Goal: Task Accomplishment & Management: Use online tool/utility

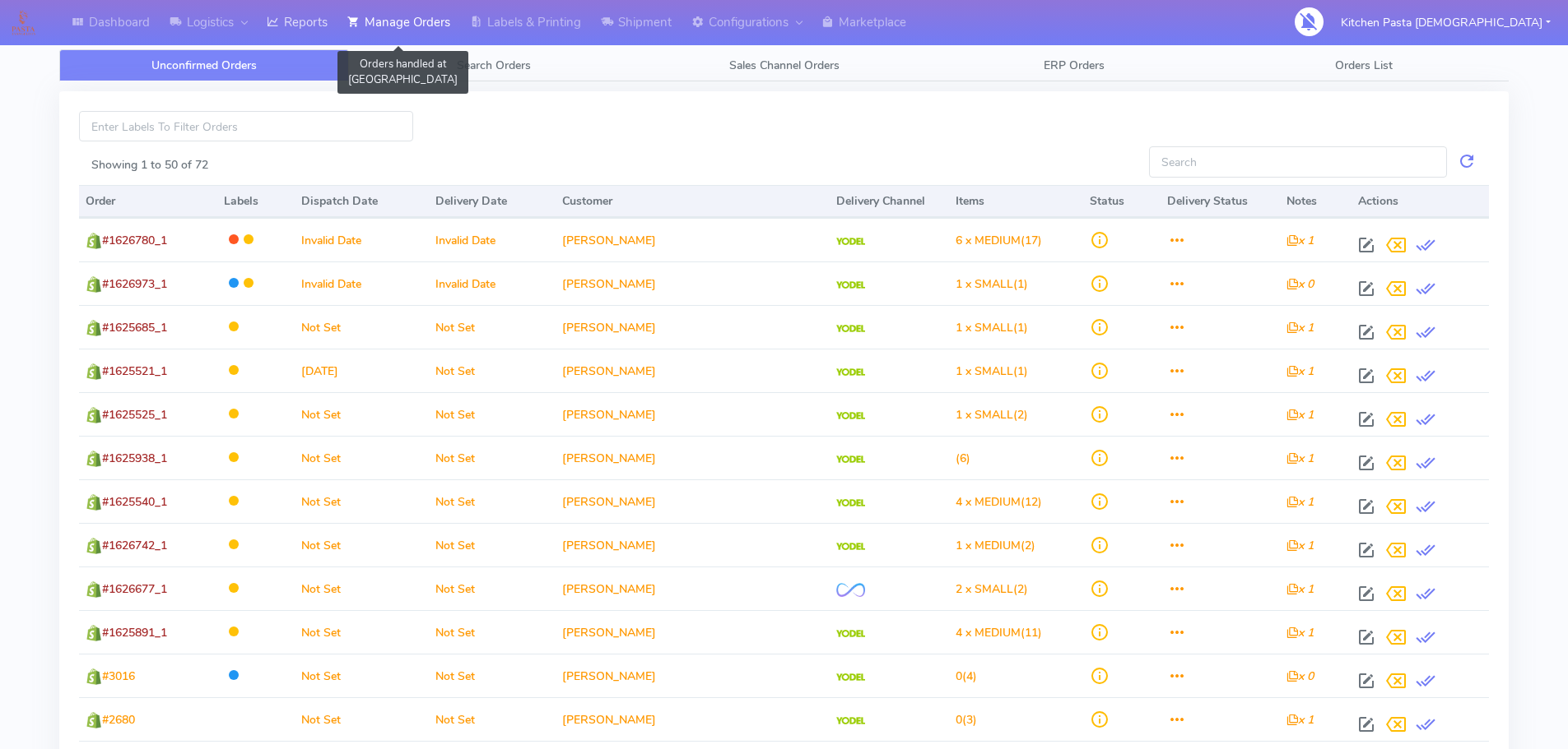
drag, startPoint x: 405, startPoint y: 18, endPoint x: 317, endPoint y: 18, distance: 88.0
click at [405, 18] on link "Manage Orders" at bounding box center [399, 22] width 123 height 45
click at [284, 18] on link "Reports" at bounding box center [297, 22] width 80 height 45
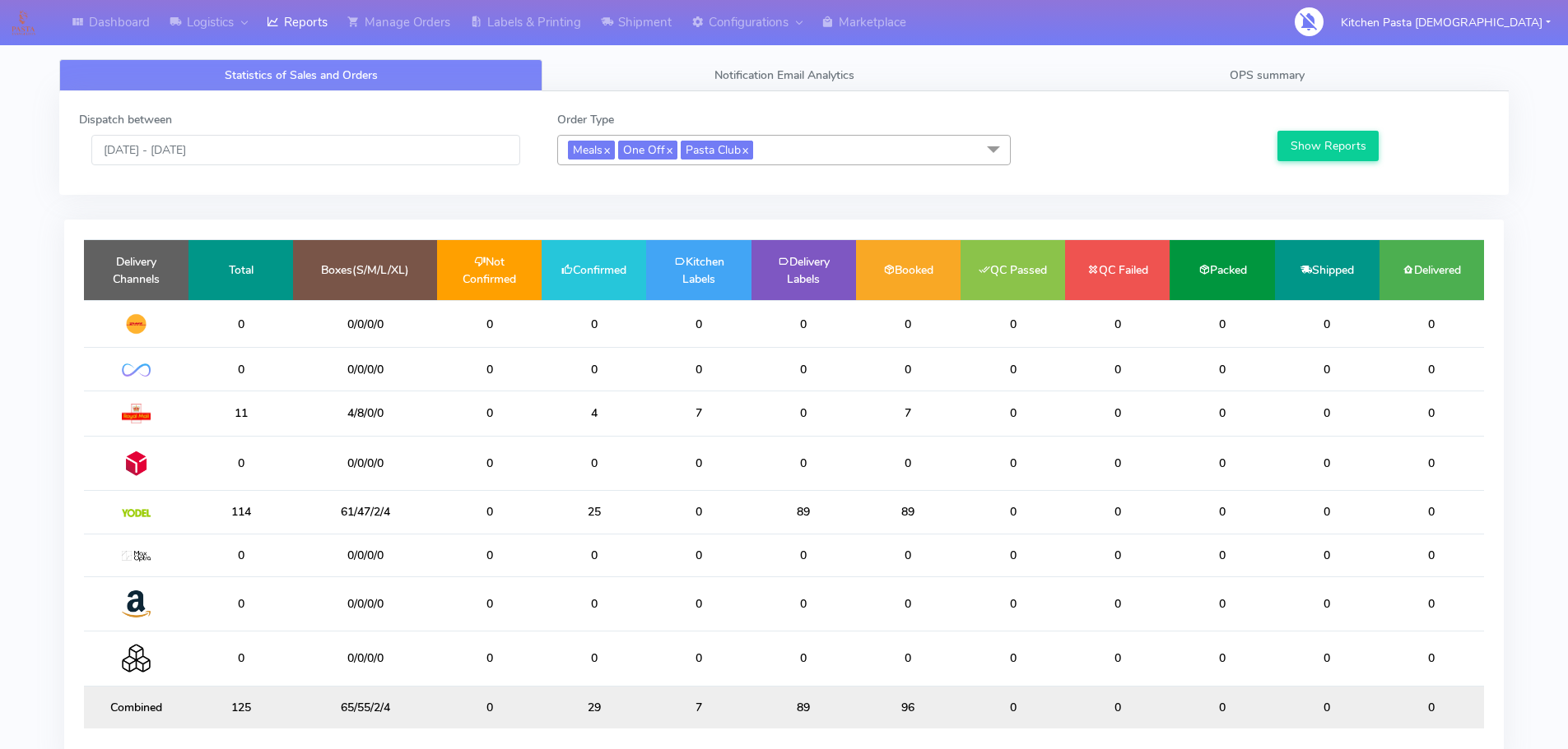
drag, startPoint x: 638, startPoint y: 506, endPoint x: 563, endPoint y: 508, distance: 75.0
click at [593, 508] on td "25" at bounding box center [593, 512] width 105 height 43
click at [607, 515] on td "25" at bounding box center [593, 512] width 105 height 43
drag, startPoint x: 600, startPoint y: 512, endPoint x: 525, endPoint y: 508, distance: 75.1
click at [525, 508] on tr "114 61/47/2/4 0 25 0 89 89 0 0 0 0 0" at bounding box center [784, 512] width 1400 height 43
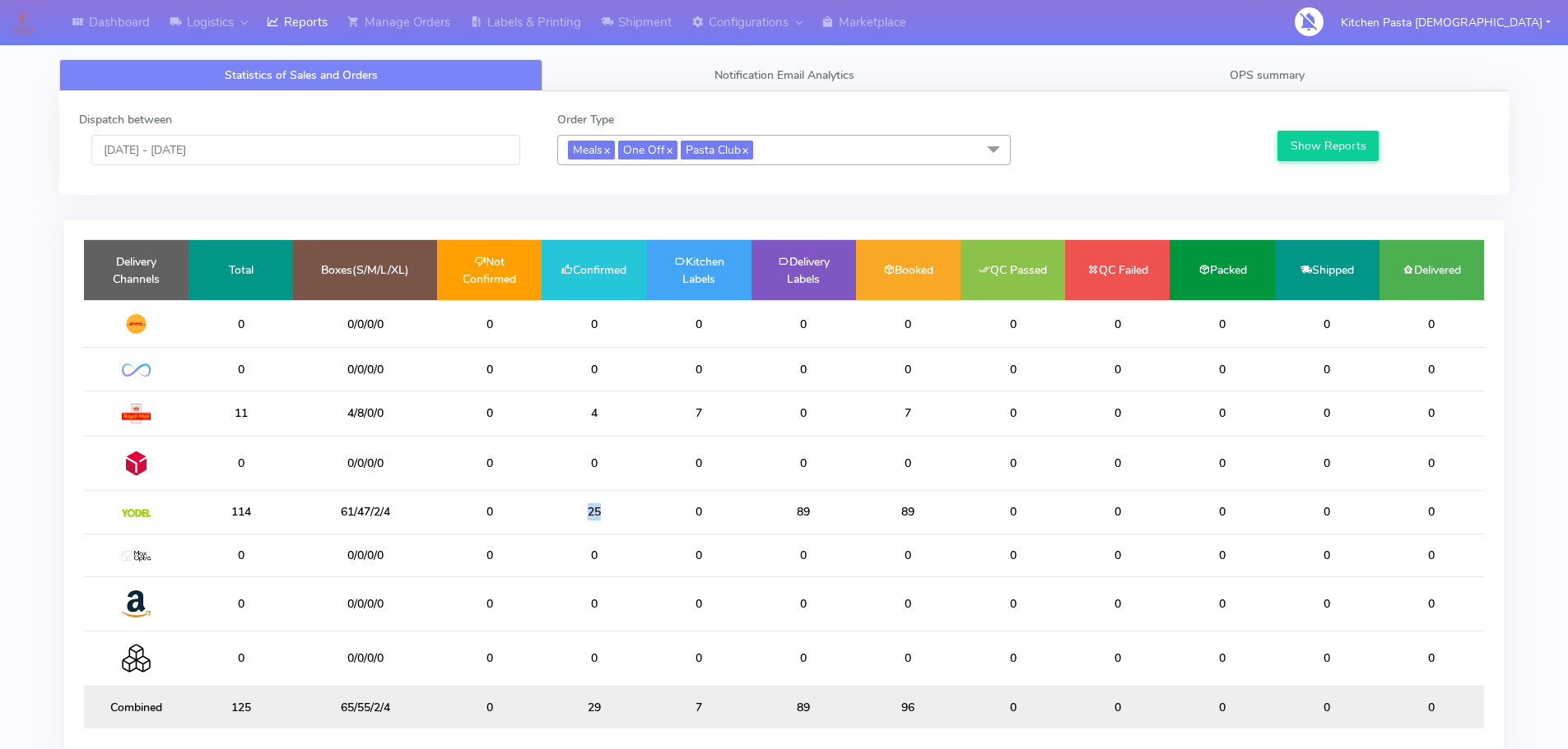
click at [542, 506] on td "25" at bounding box center [593, 512] width 105 height 43
click at [576, 16] on link "Labels & Printing" at bounding box center [525, 22] width 130 height 45
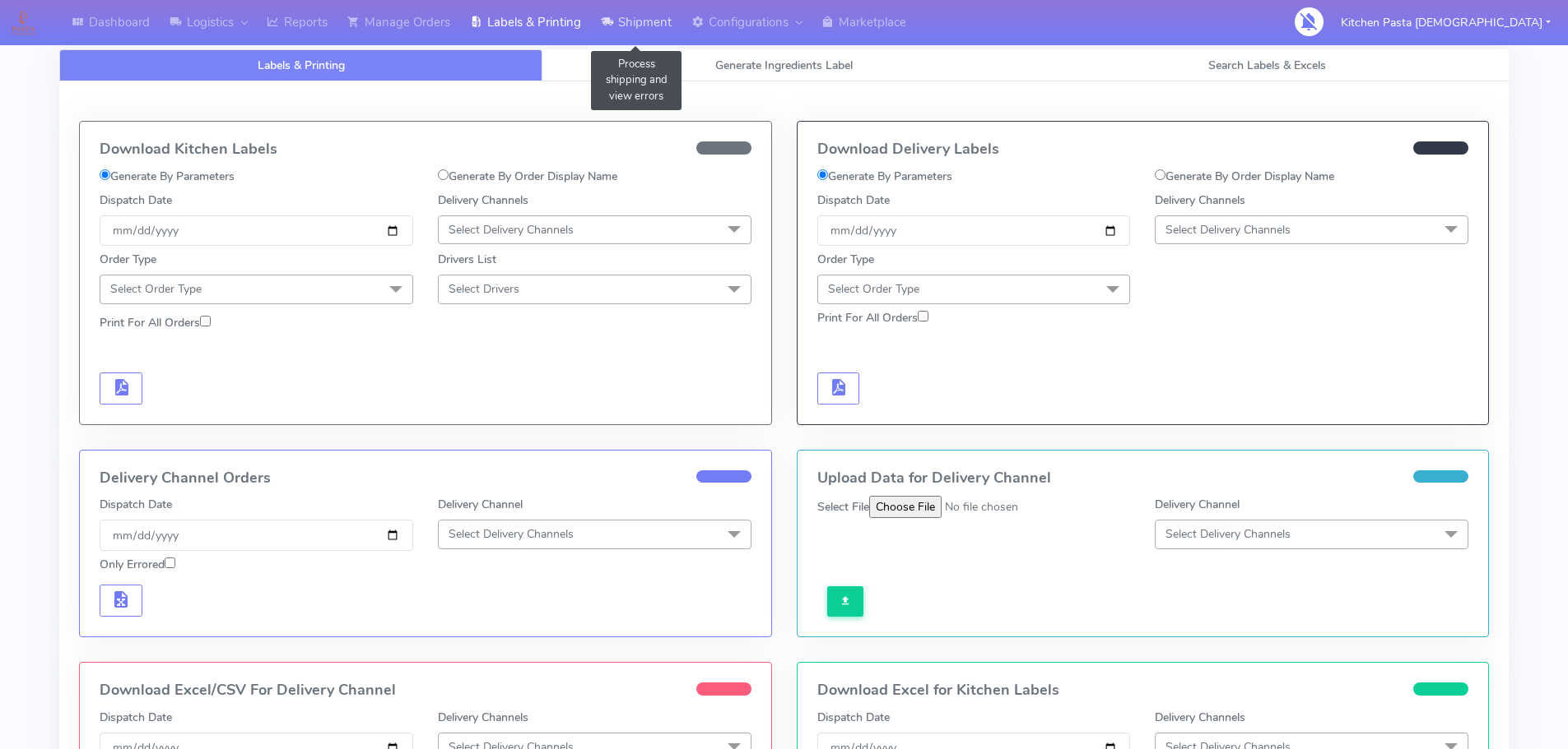
click at [624, 21] on link "Shipment" at bounding box center [636, 22] width 91 height 45
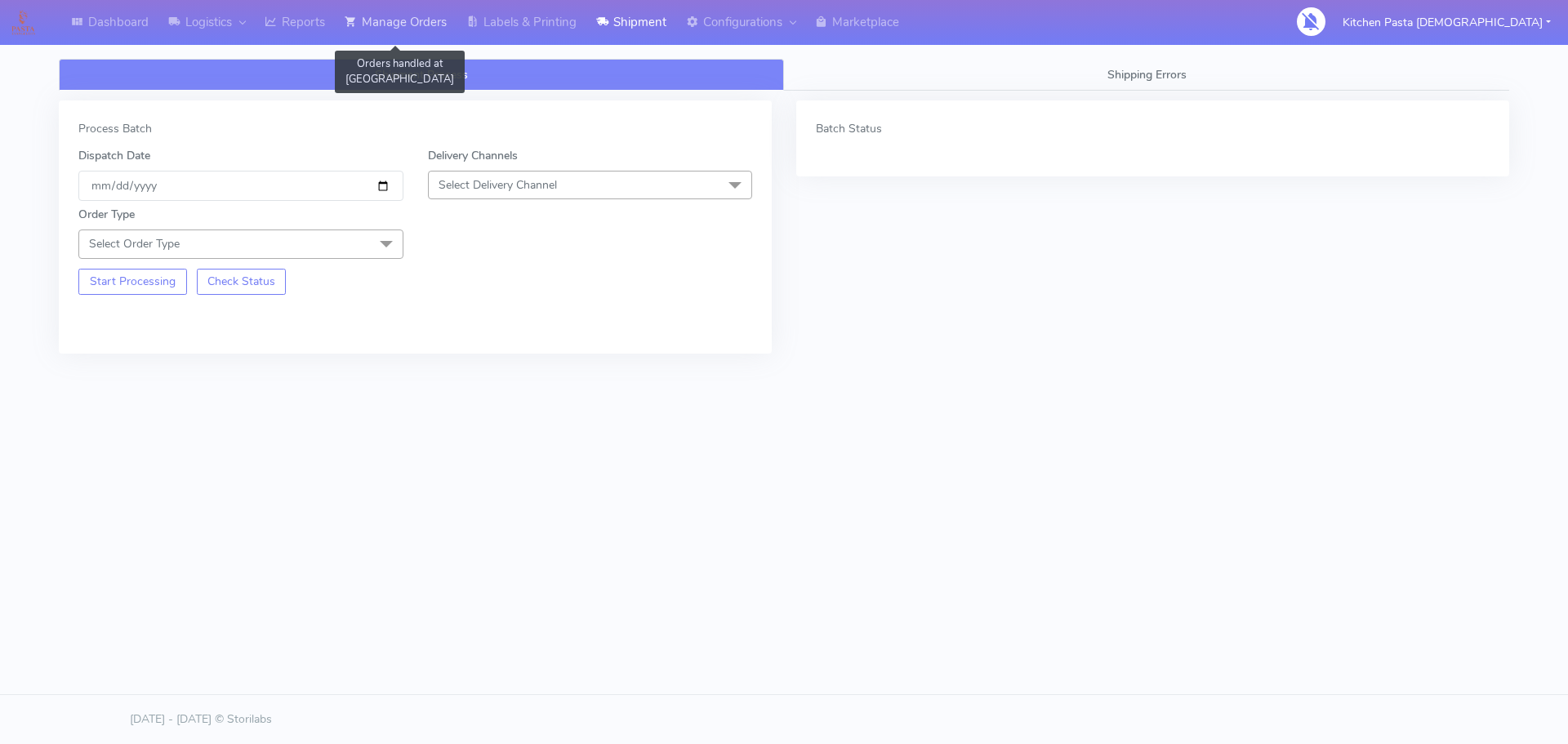
click at [414, 20] on link "Manage Orders" at bounding box center [396, 22] width 122 height 45
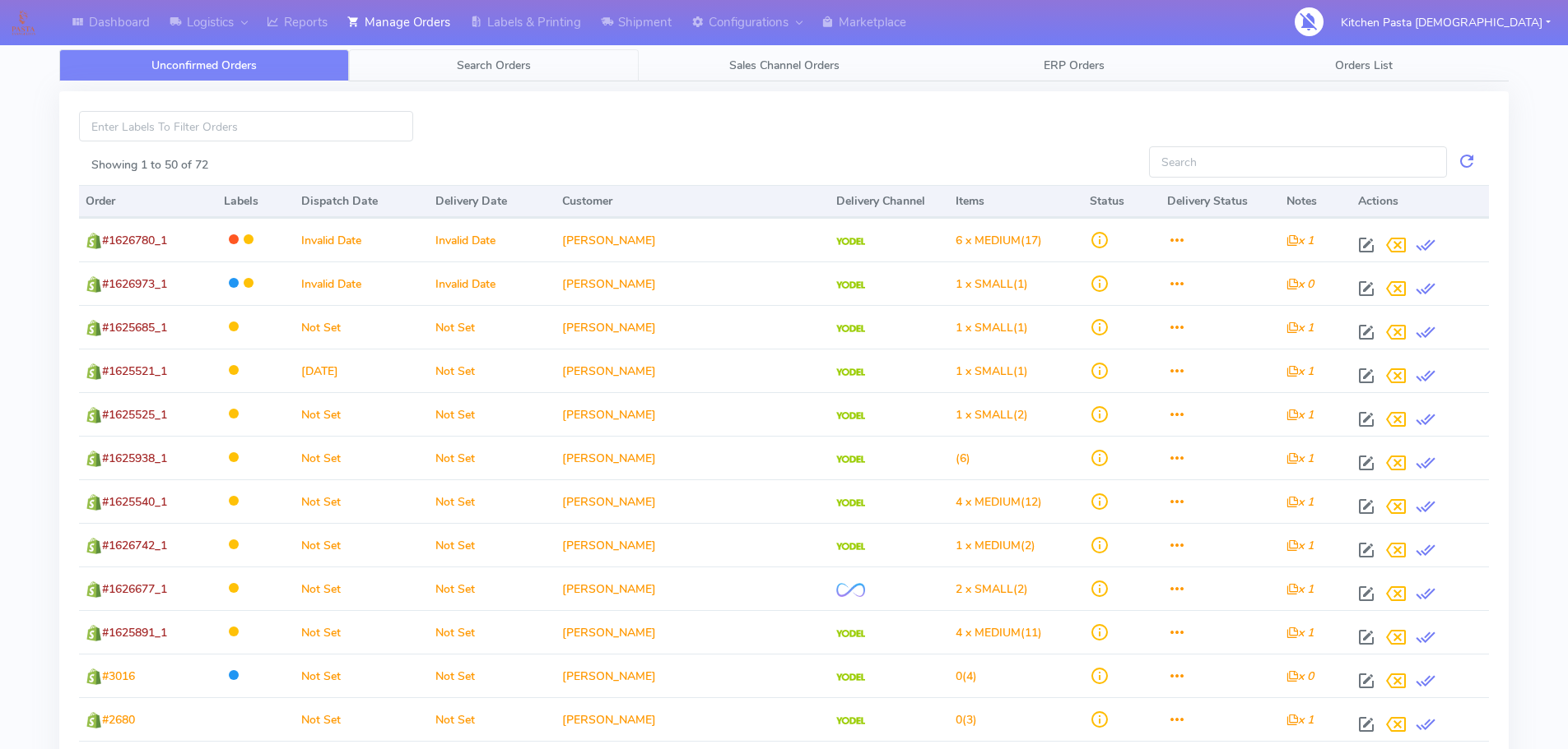
click at [553, 60] on link "Search Orders" at bounding box center [493, 65] width 290 height 32
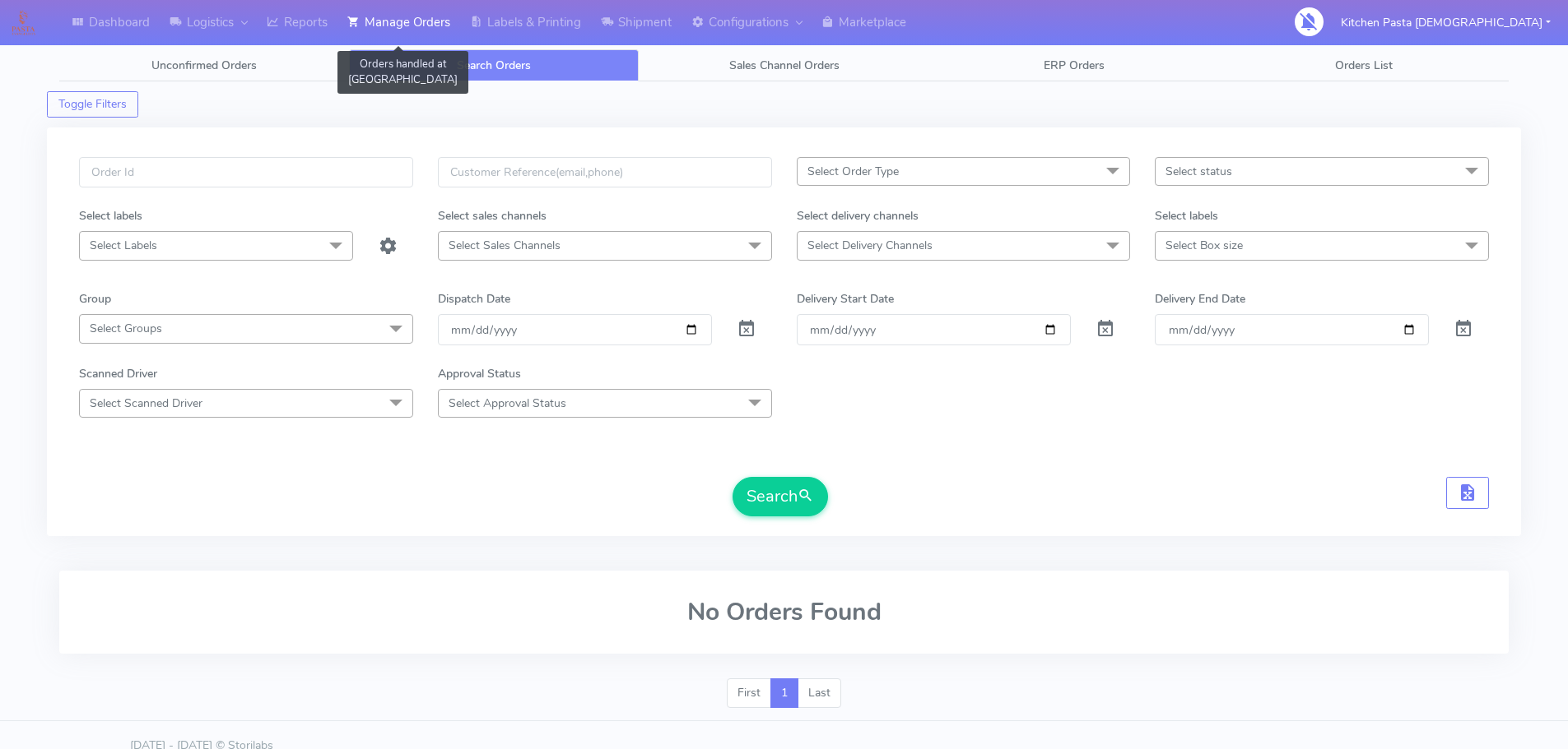
click at [341, 21] on link "Manage Orders" at bounding box center [399, 22] width 123 height 45
click at [316, 19] on link "Reports" at bounding box center [297, 22] width 80 height 45
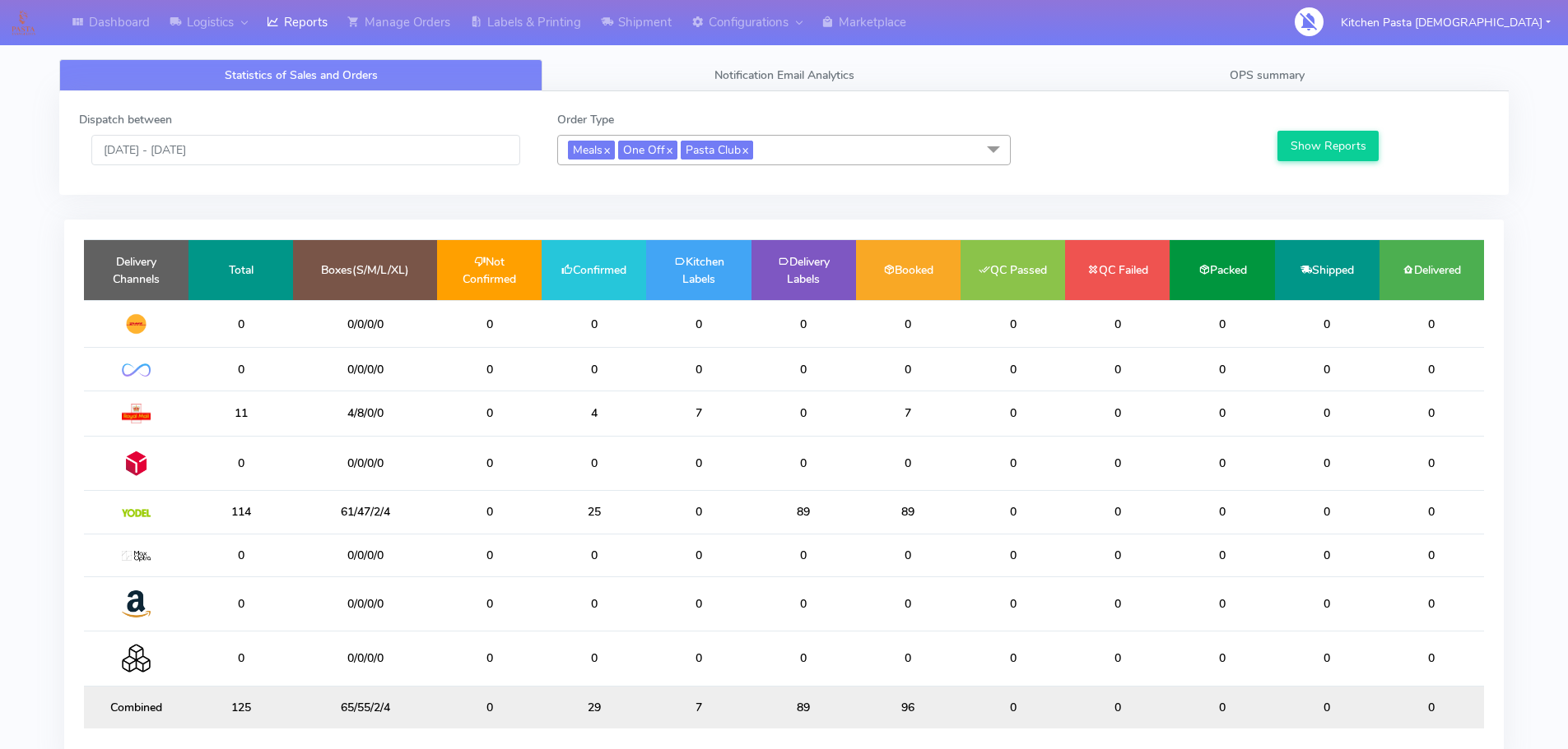
click at [953, 148] on span "Meals x One Off x Pasta Club x" at bounding box center [784, 150] width 453 height 31
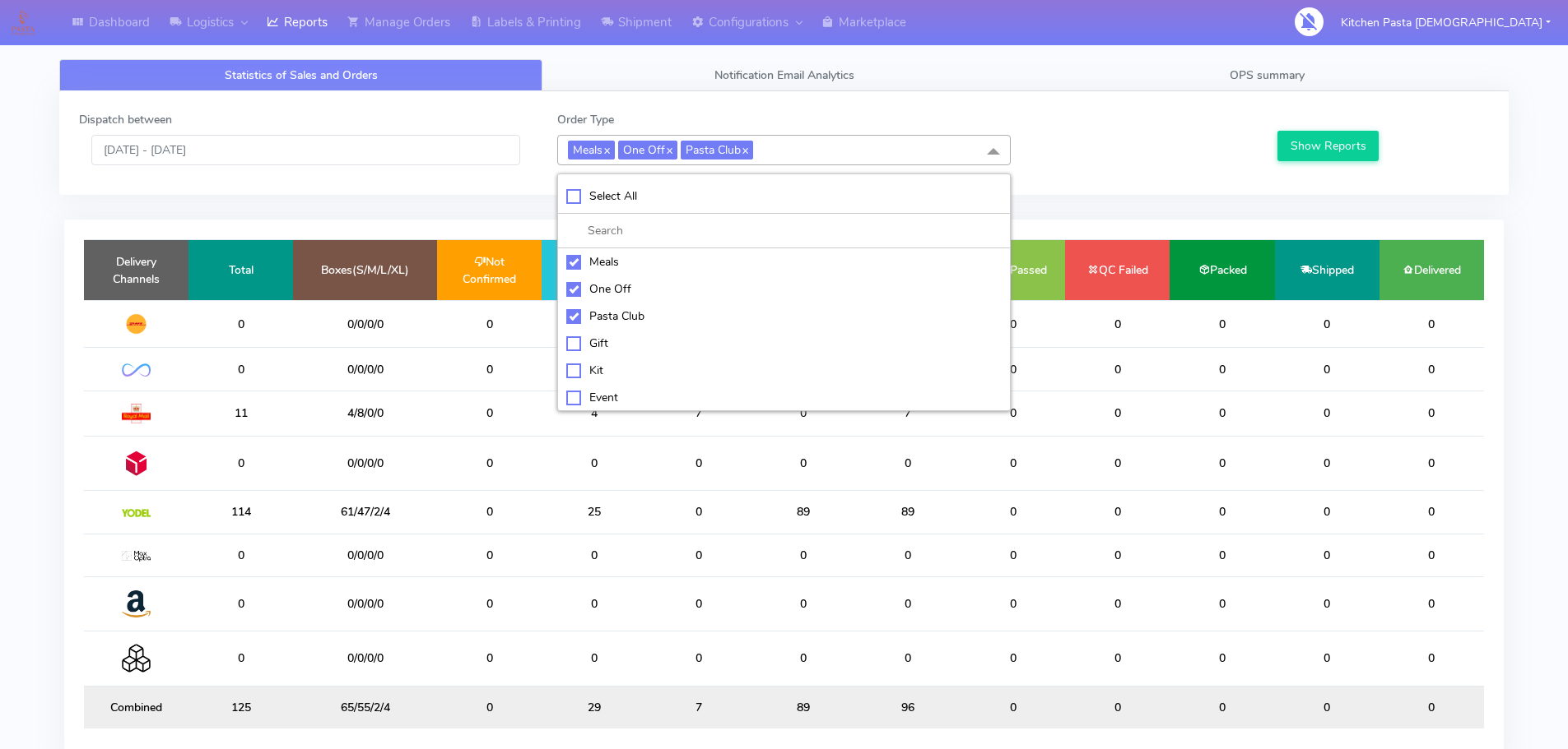
click at [645, 312] on div "Pasta Club" at bounding box center [784, 316] width 436 height 18
checkbox input "false"
click at [634, 294] on div "One Off" at bounding box center [784, 289] width 436 height 18
checkbox input "false"
click at [642, 262] on div "Meals" at bounding box center [784, 262] width 436 height 18
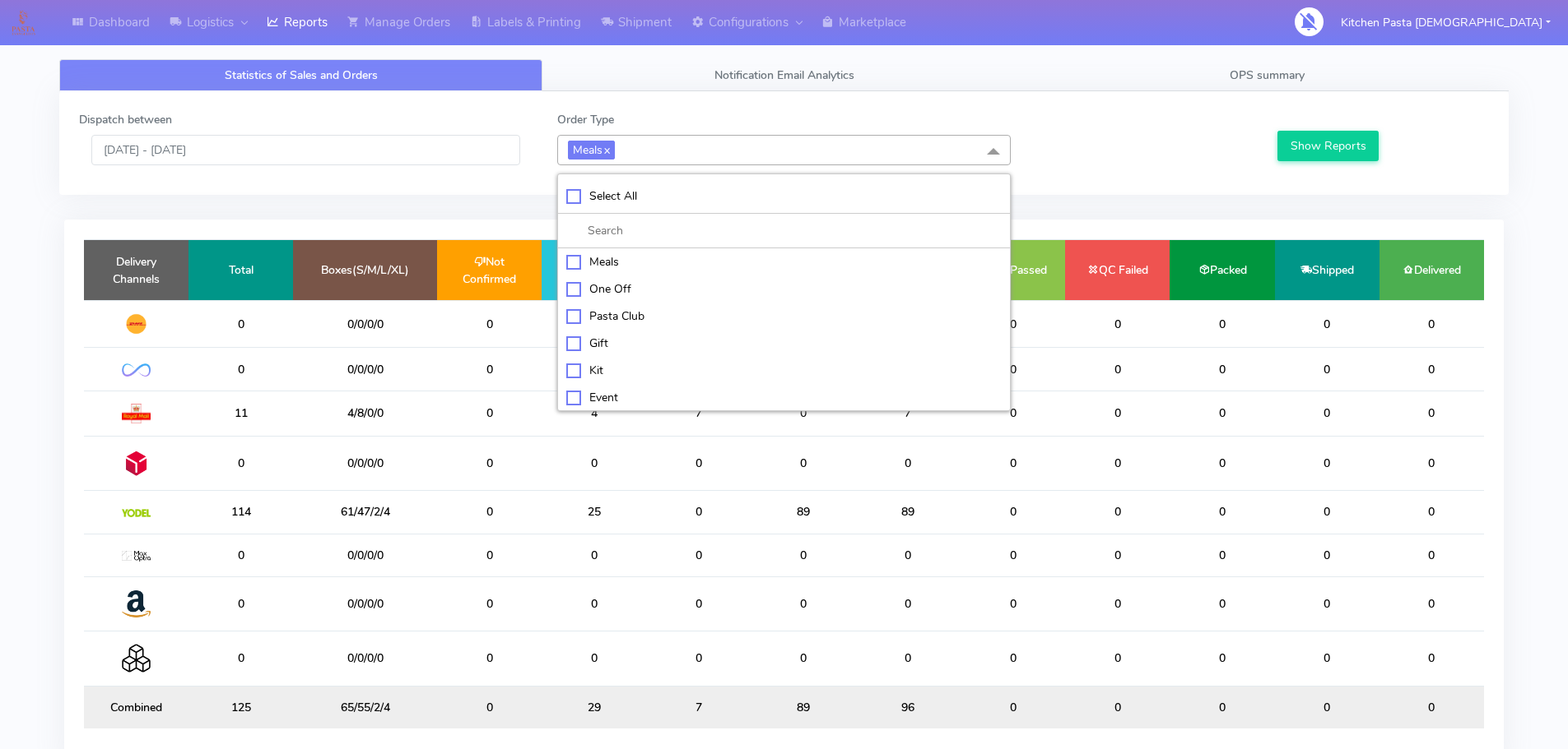
checkbox input "false"
click at [662, 363] on div "Kit" at bounding box center [784, 369] width 436 height 18
click at [1360, 149] on button "Show Reports" at bounding box center [1327, 145] width 101 height 31
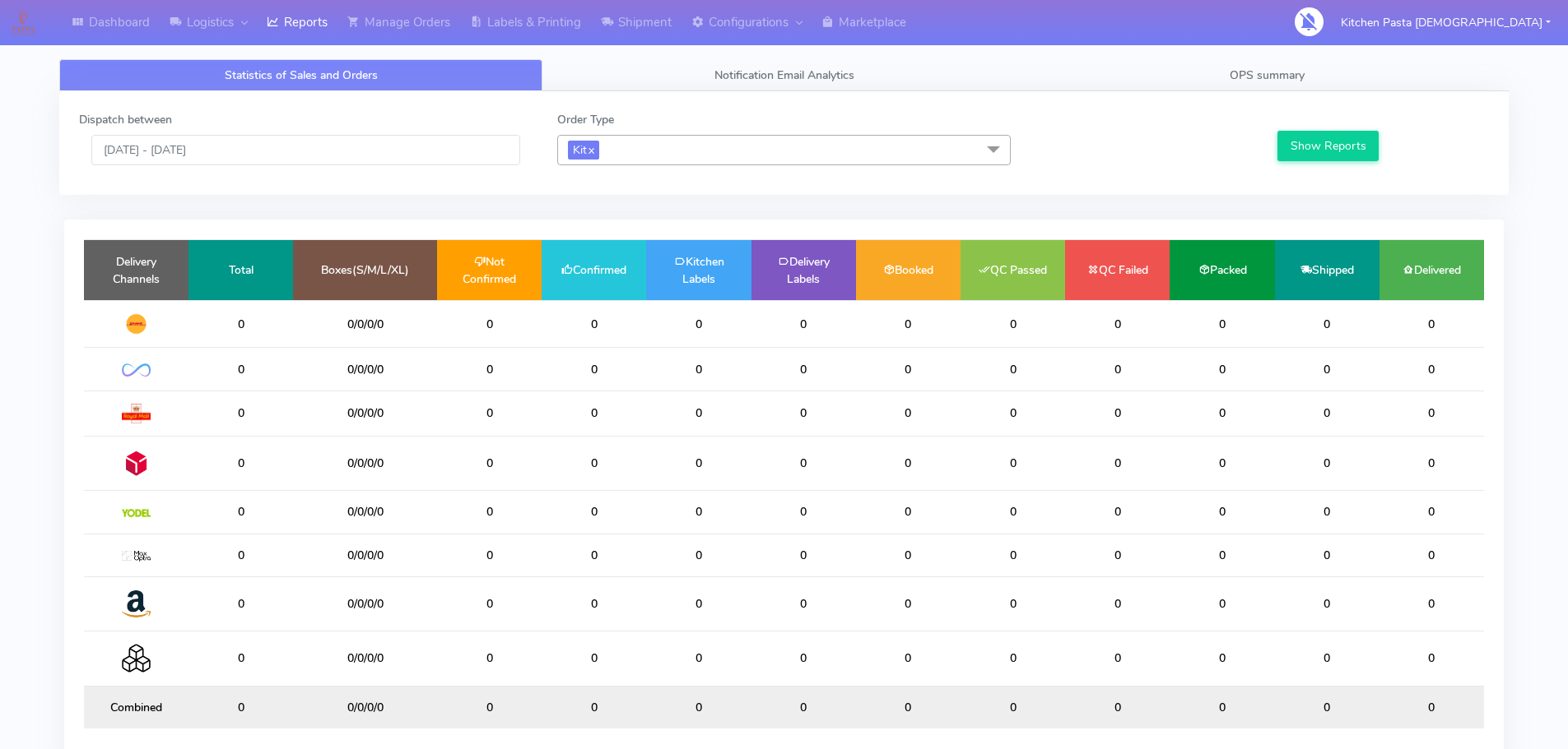
click at [676, 150] on span "Kit x" at bounding box center [784, 150] width 453 height 31
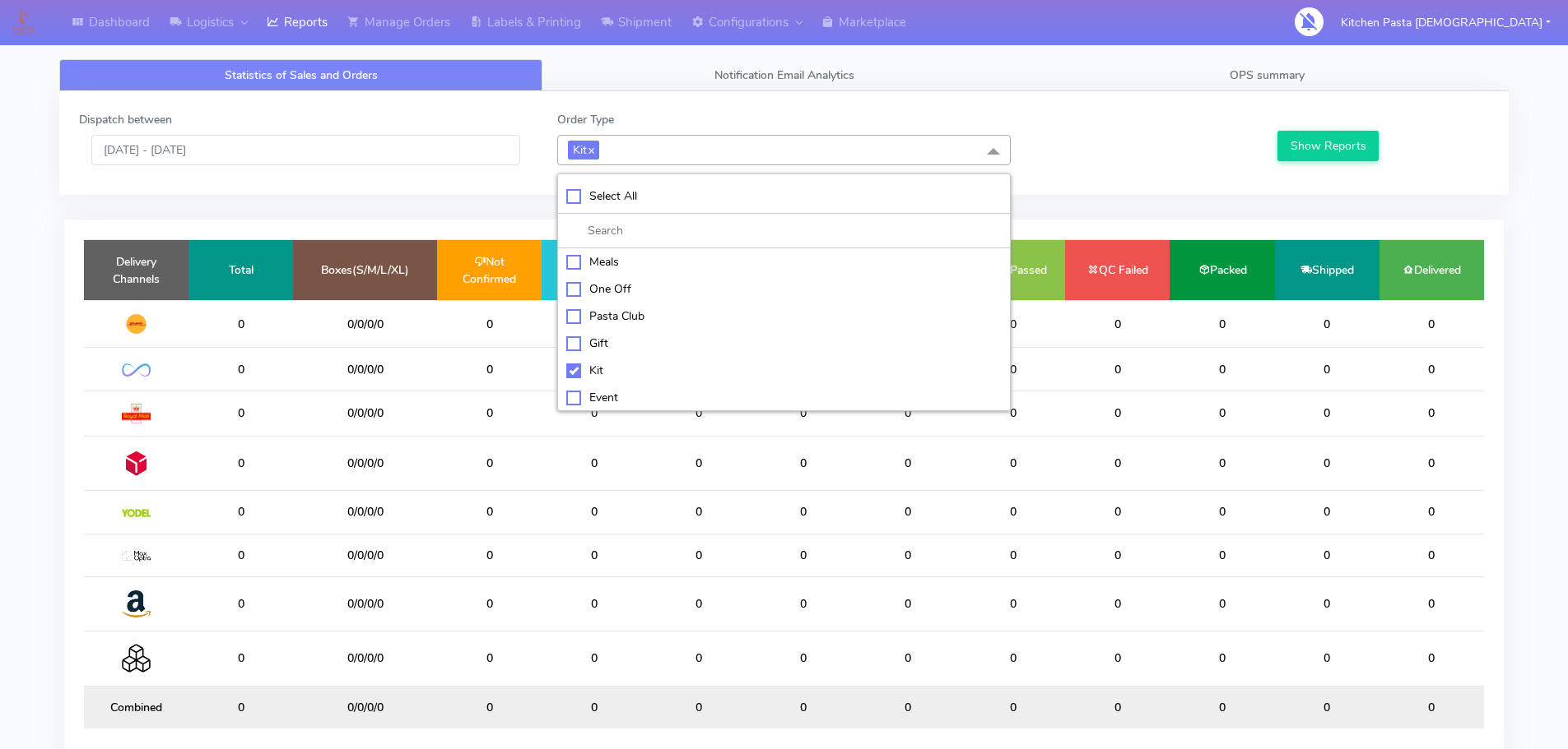
click at [605, 362] on div "Kit" at bounding box center [784, 370] width 436 height 18
checkbox input "false"
click at [615, 387] on div "ATAVI" at bounding box center [784, 395] width 436 height 18
checkbox input "true"
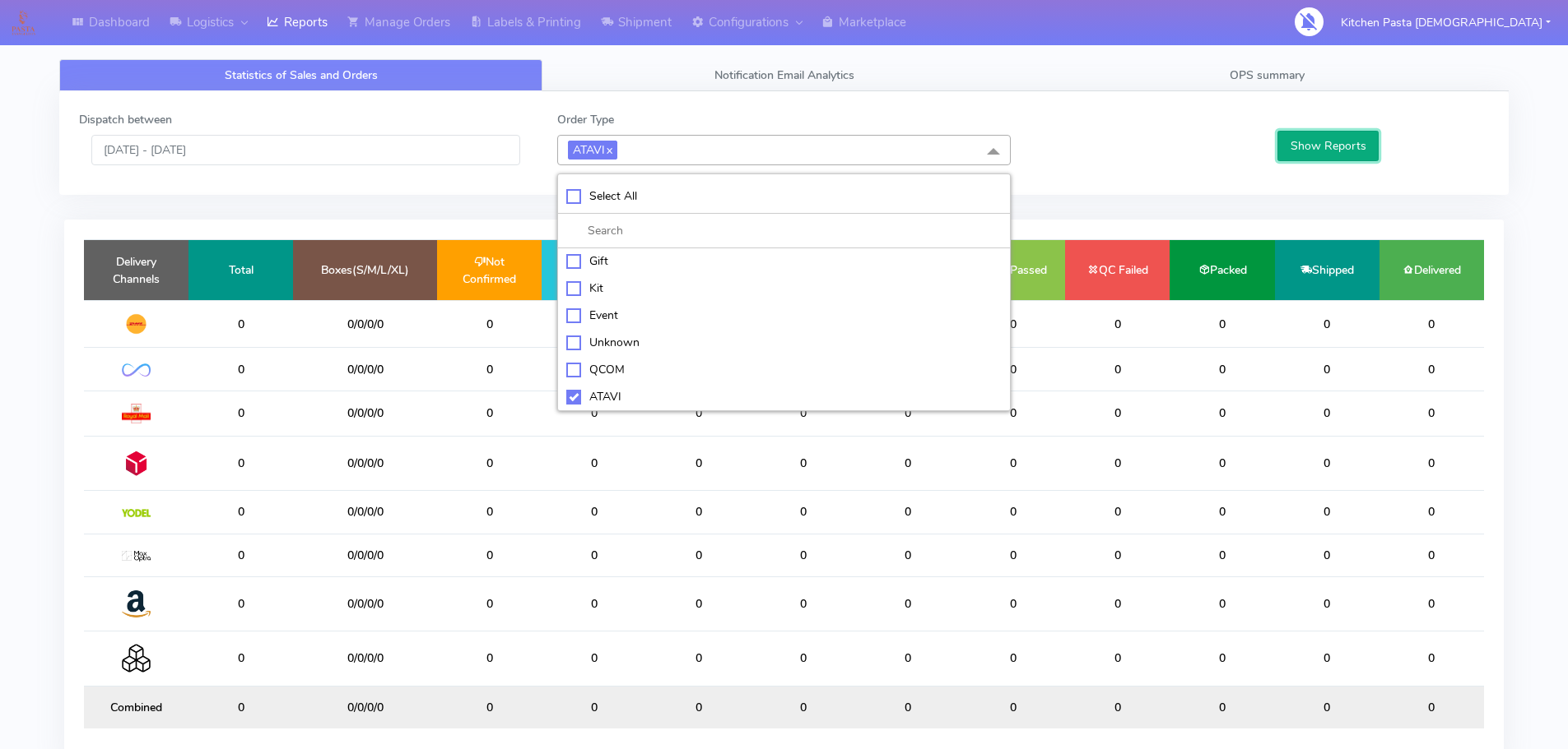
click at [1366, 141] on button "Show Reports" at bounding box center [1327, 145] width 101 height 31
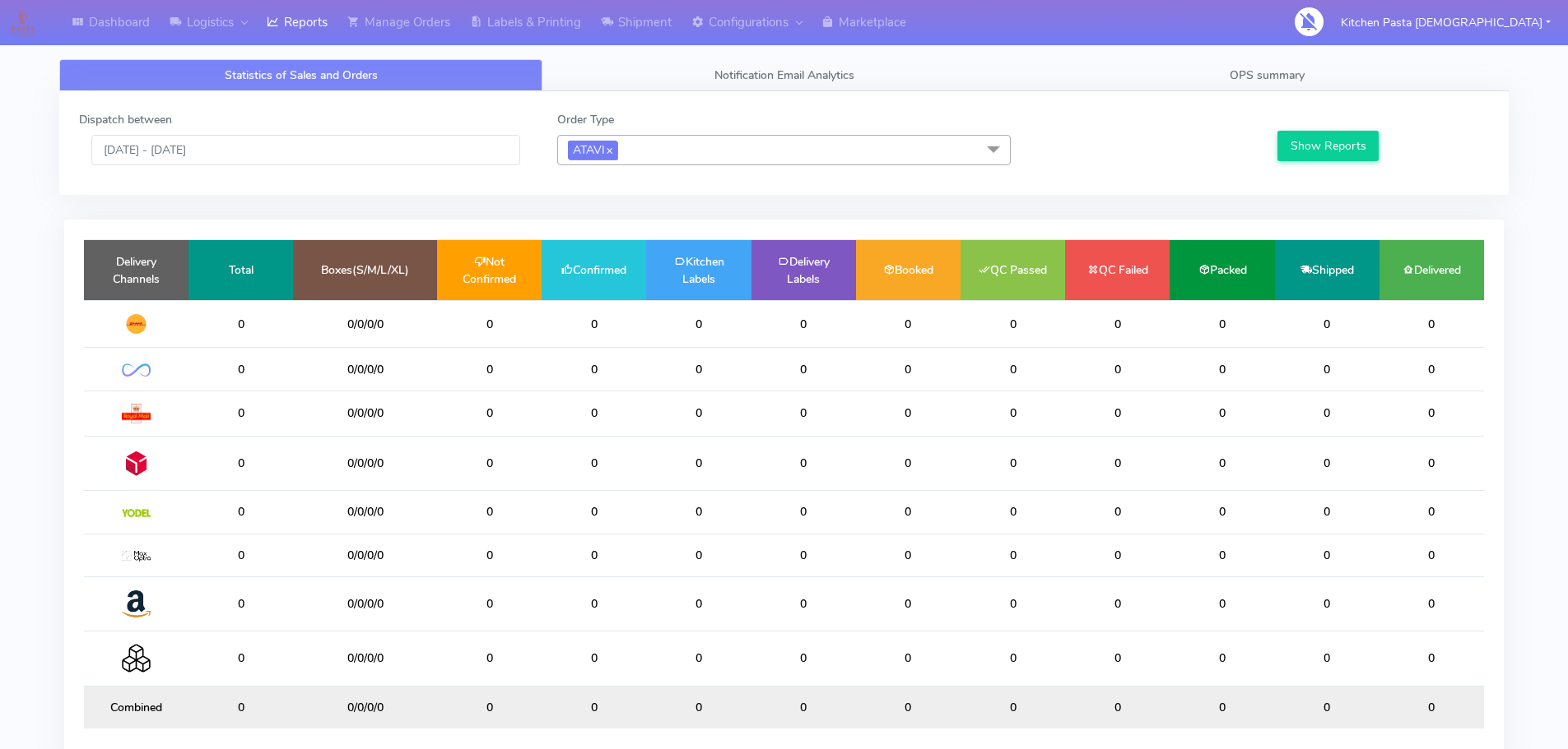
click at [612, 145] on link "x" at bounding box center [609, 149] width 7 height 18
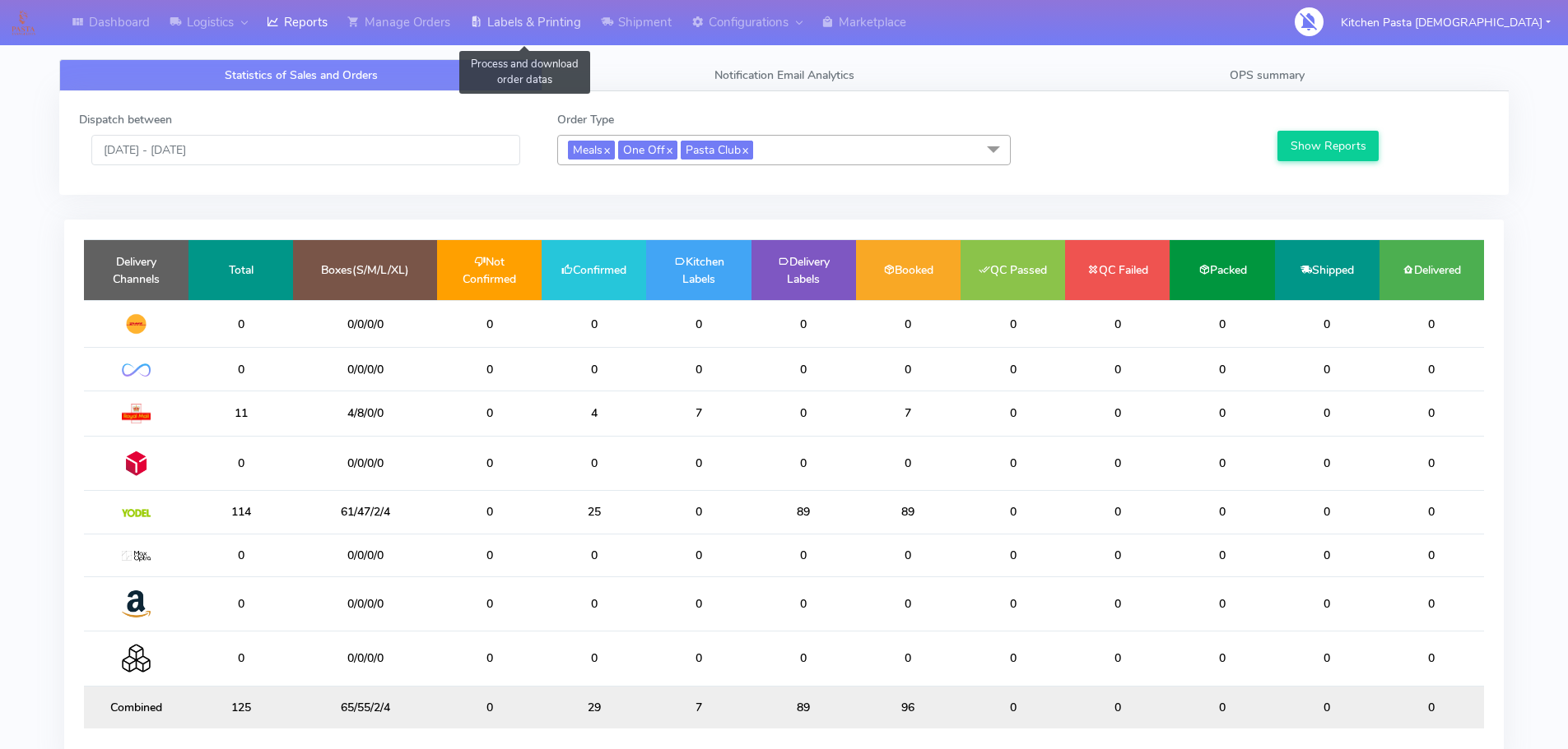
drag, startPoint x: 542, startPoint y: 23, endPoint x: 278, endPoint y: 46, distance: 265.0
click at [542, 23] on link "Labels & Printing" at bounding box center [525, 22] width 130 height 45
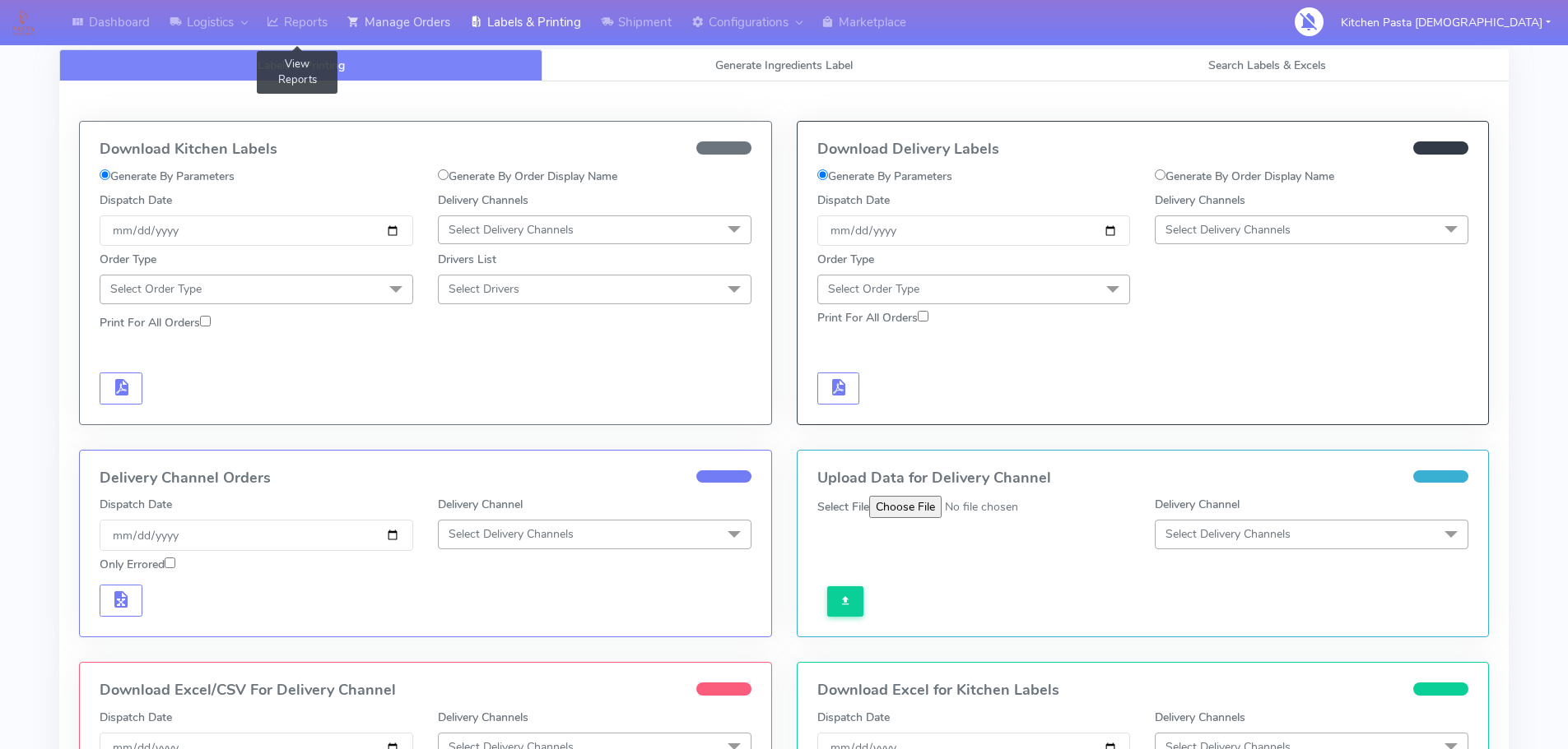
click at [365, 12] on link "Manage Orders" at bounding box center [399, 22] width 123 height 45
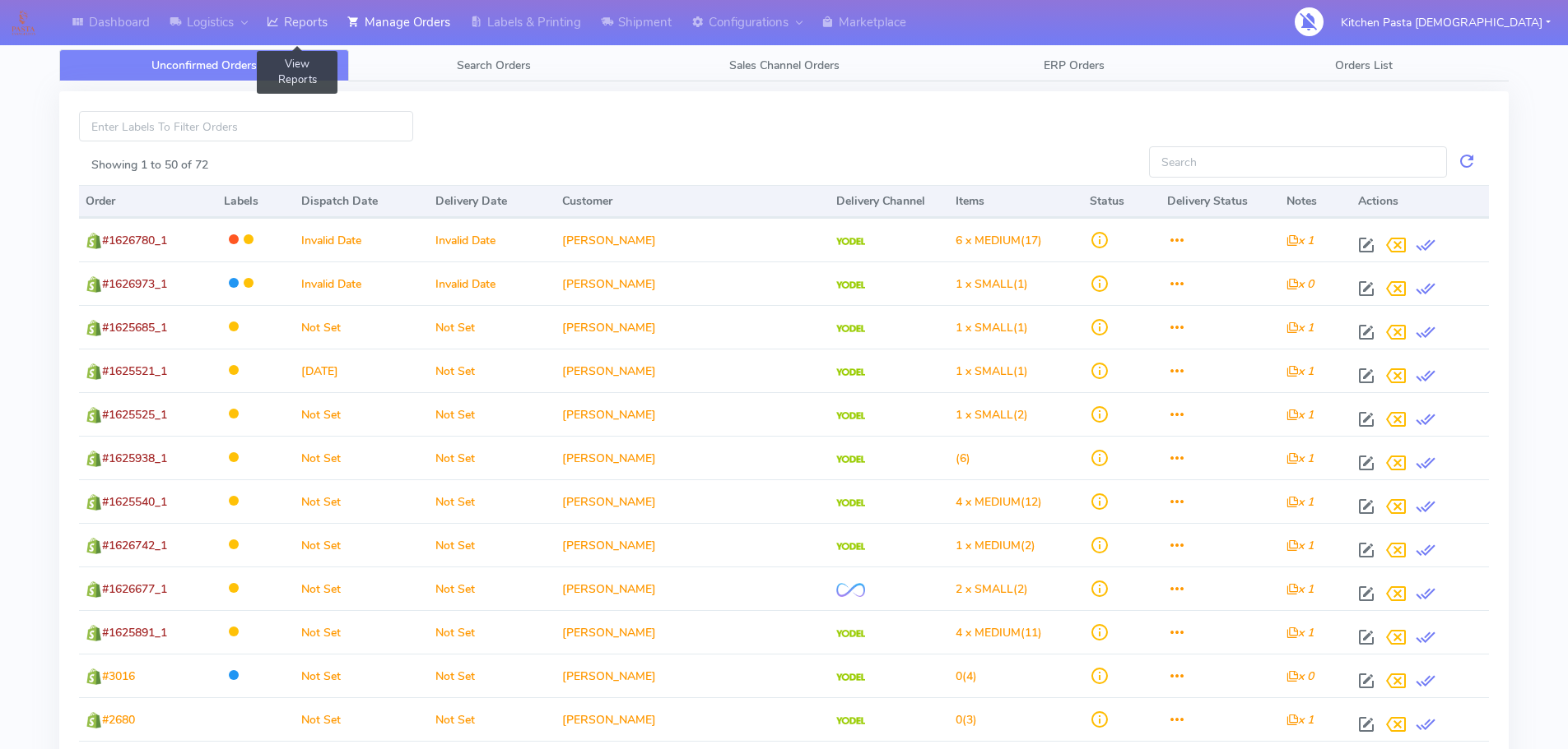
click at [310, 33] on link "Reports" at bounding box center [297, 22] width 80 height 45
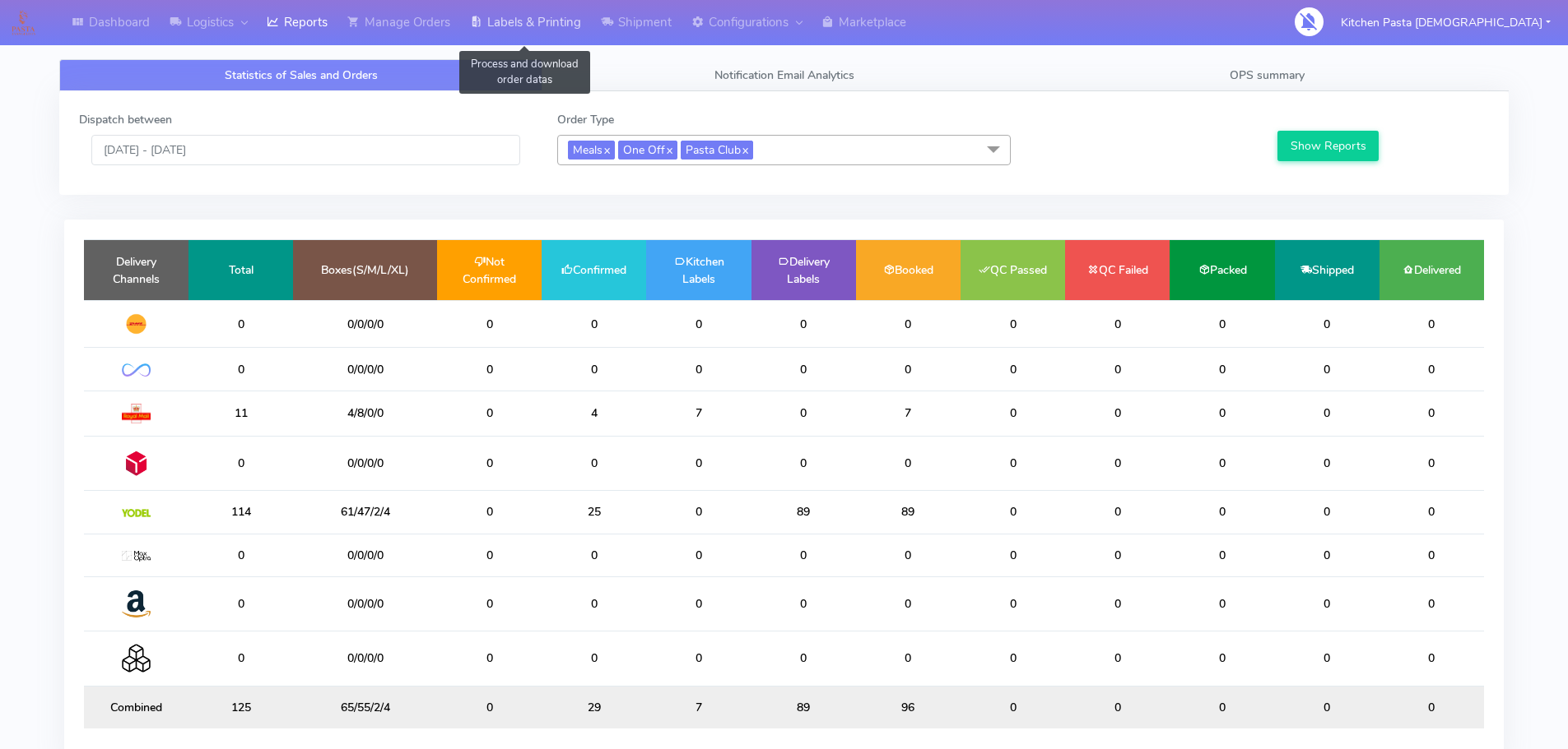
click at [482, 17] on icon at bounding box center [475, 22] width 12 height 17
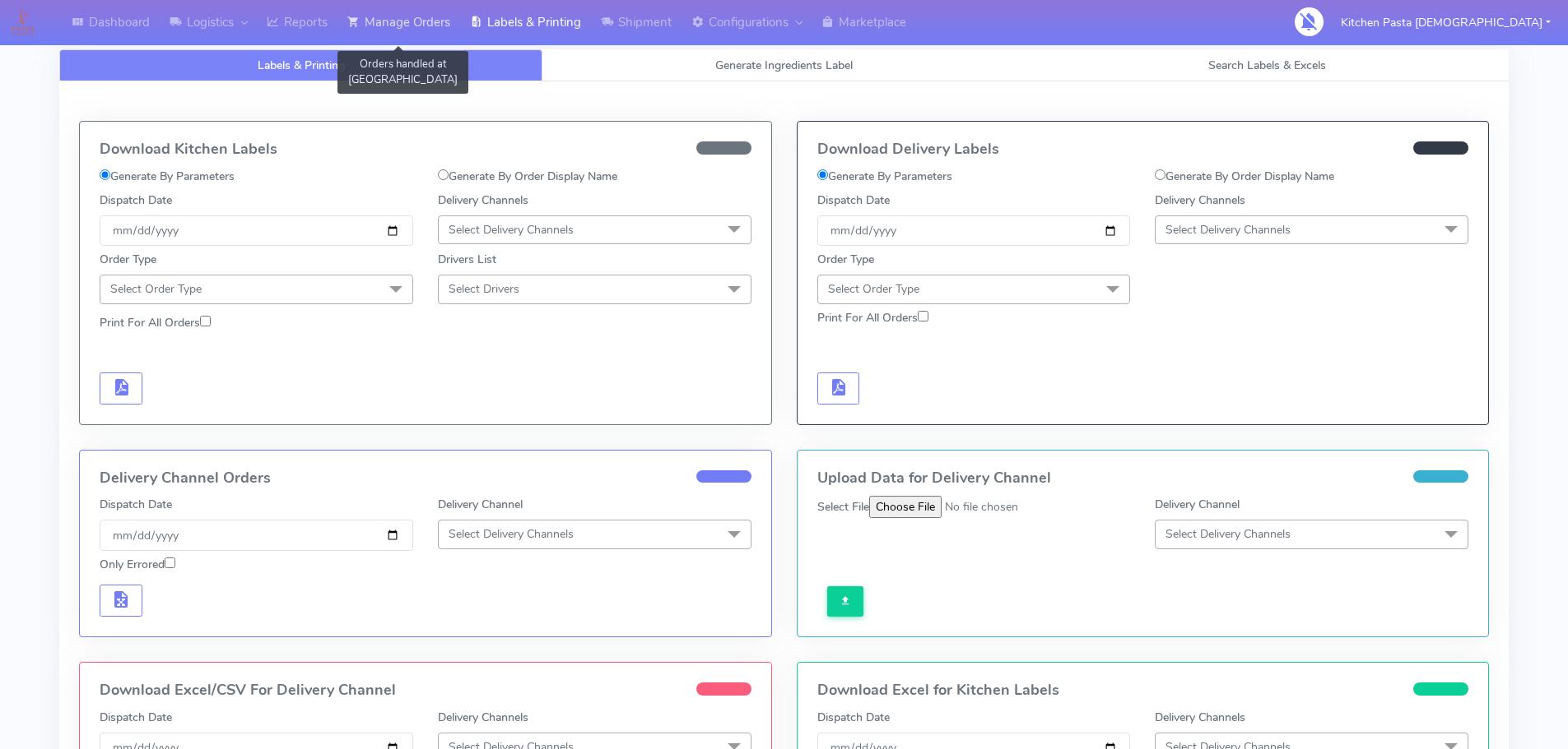
click at [433, 21] on link "Manage Orders" at bounding box center [399, 22] width 123 height 45
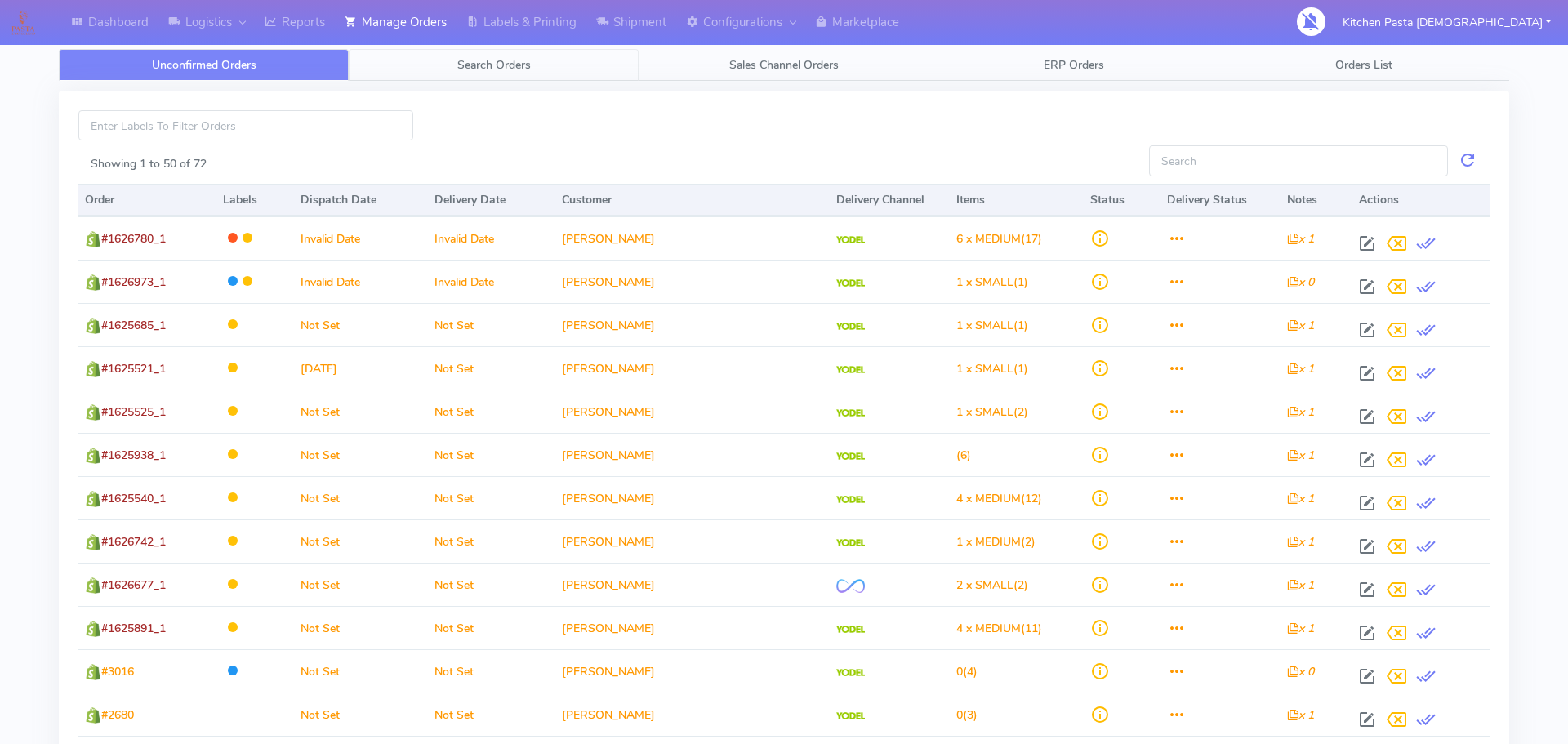
click at [537, 58] on link "Search Orders" at bounding box center [494, 64] width 290 height 32
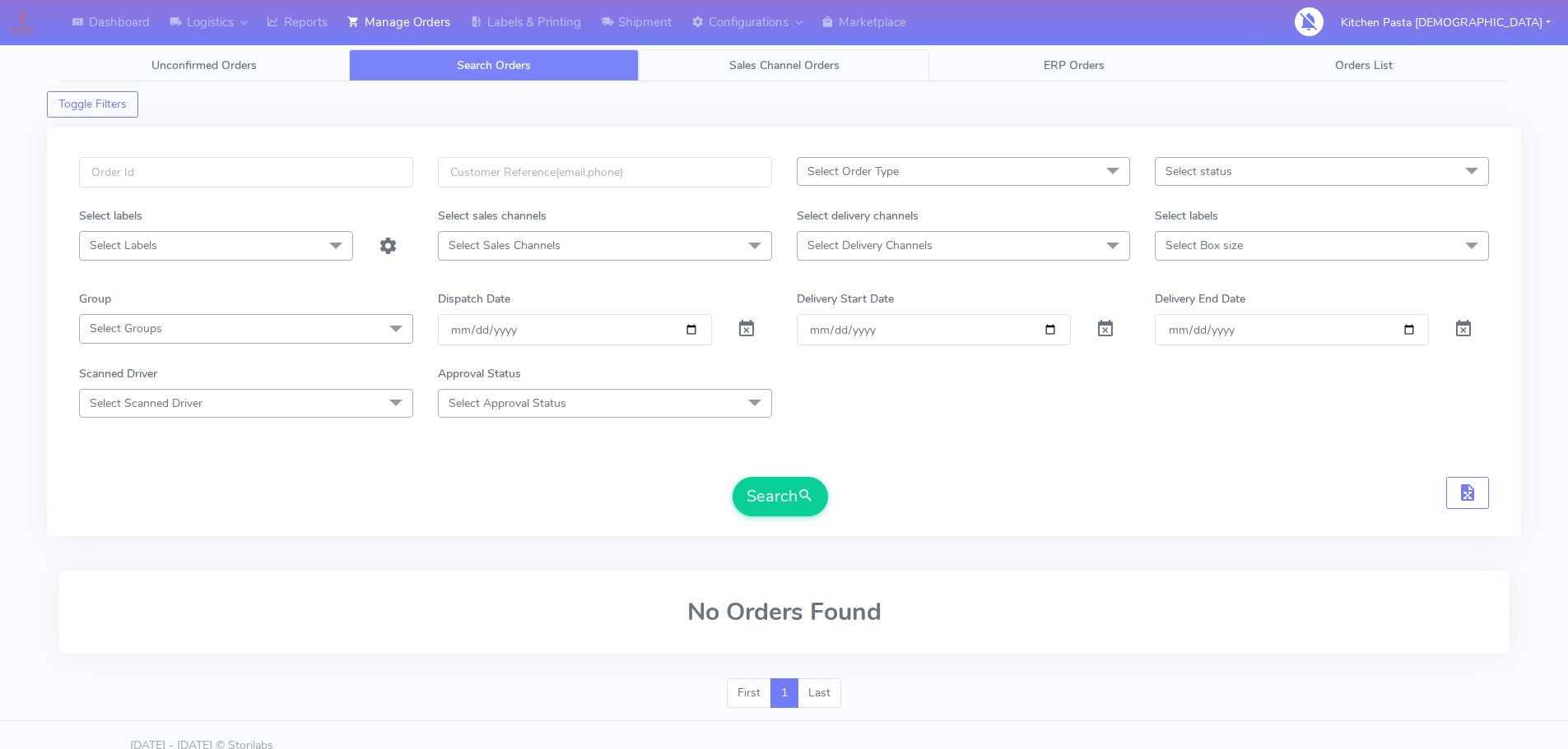
click at [711, 68] on link "Sales Channel Orders" at bounding box center [783, 65] width 290 height 32
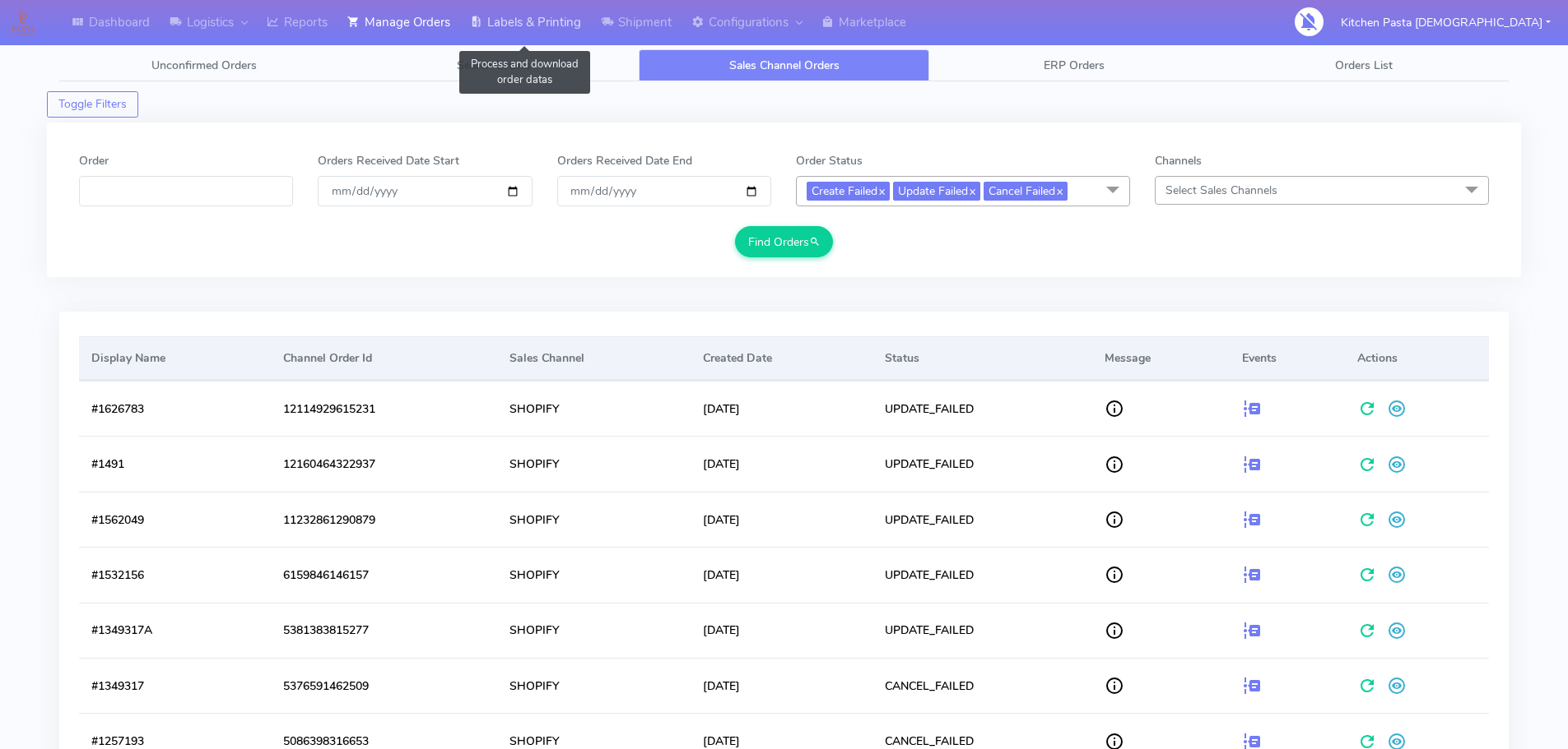
click at [514, 18] on link "Labels & Printing" at bounding box center [525, 22] width 130 height 45
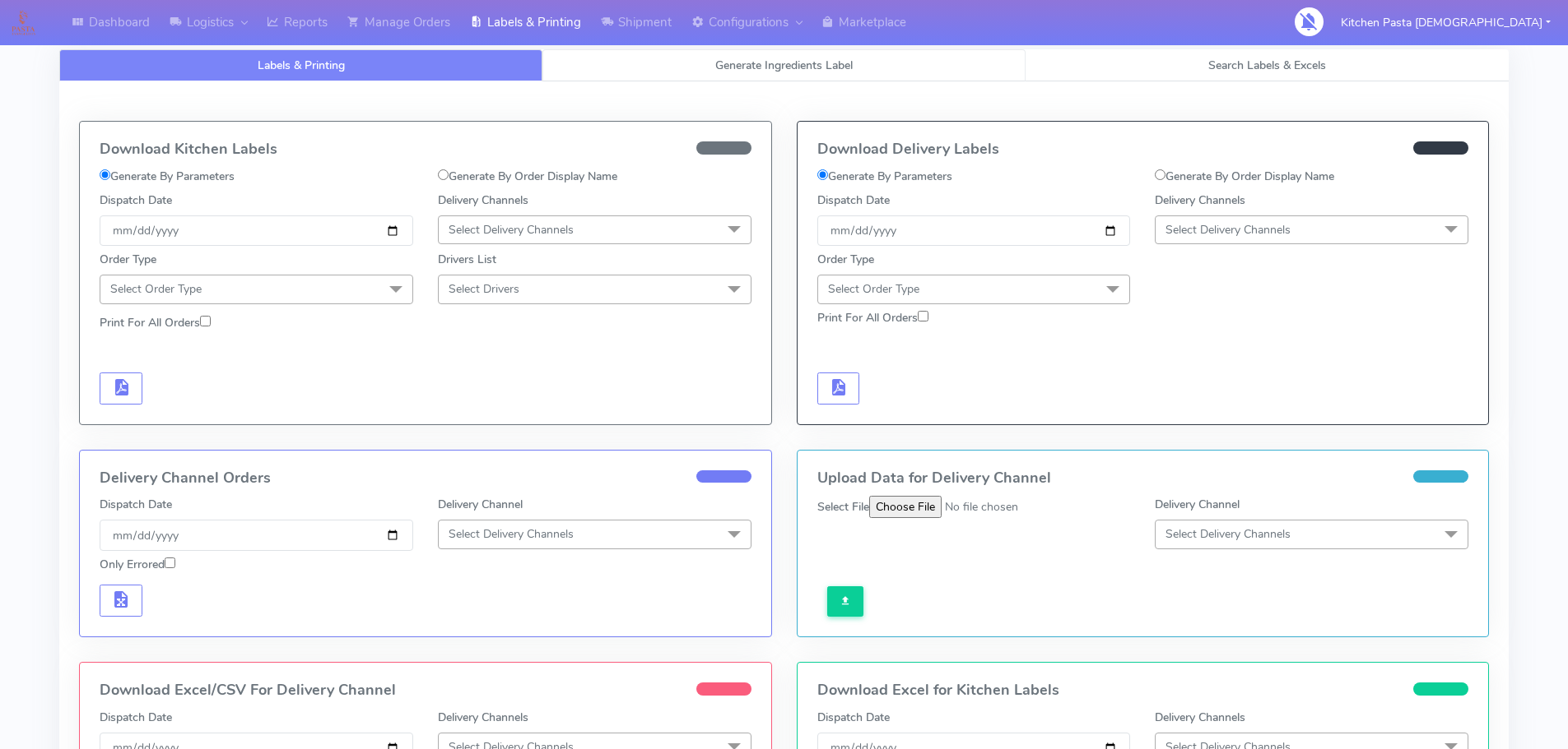
click at [658, 67] on link "Generate Ingredients Label" at bounding box center [784, 65] width 483 height 32
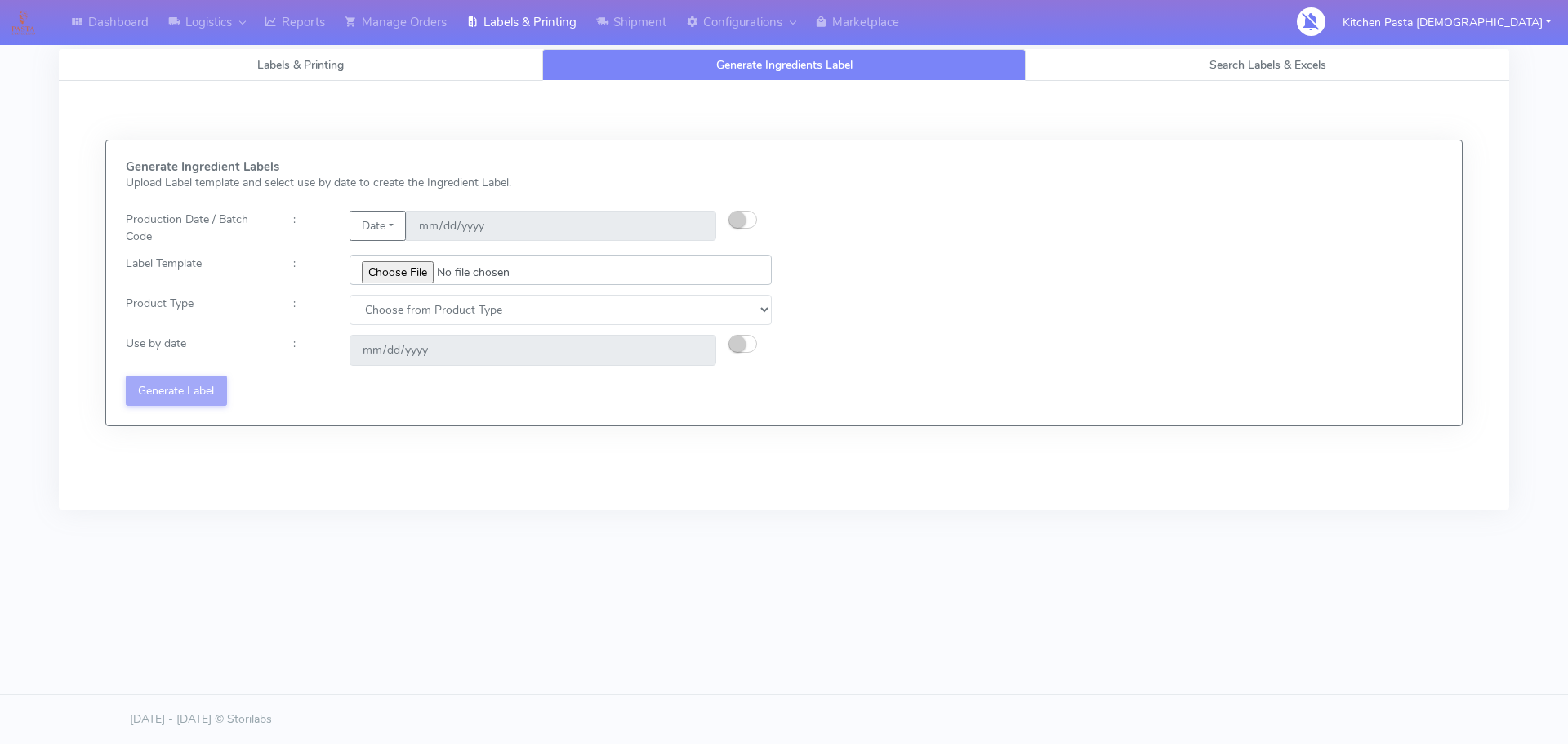
click at [415, 272] on input "file" at bounding box center [561, 270] width 422 height 30
type input "C:\fakepath\Classic Tiramisu V1.jpg"
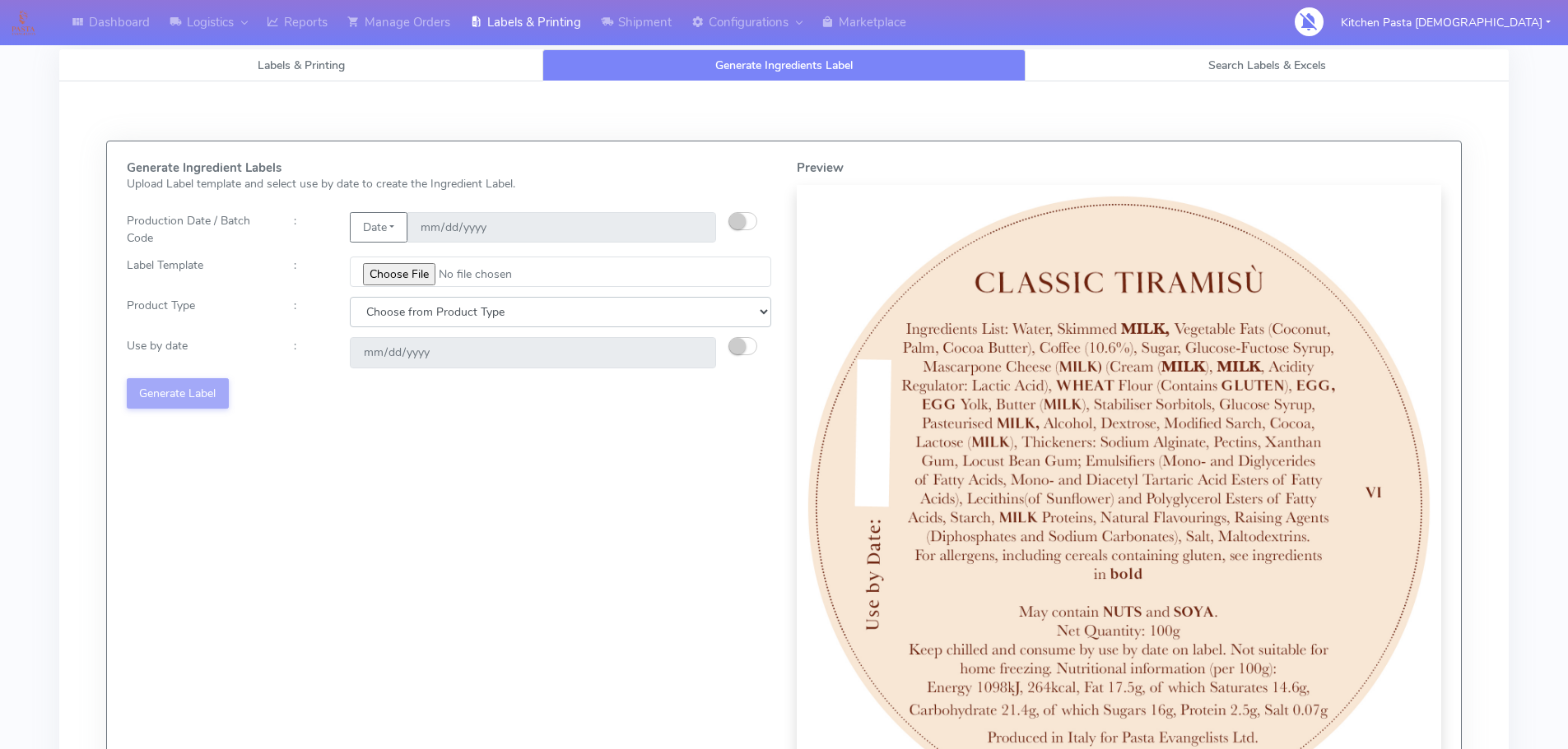
click at [458, 306] on select "Choose from Product Type ECOM ERETAIL CIRCULAR CIRC_DESERTS LASAGNE" at bounding box center [560, 312] width 421 height 31
select select "3"
click at [350, 297] on select "Choose from Product Type ECOM ERETAIL CIRCULAR CIRC_DESERTS LASAGNE" at bounding box center [560, 312] width 421 height 31
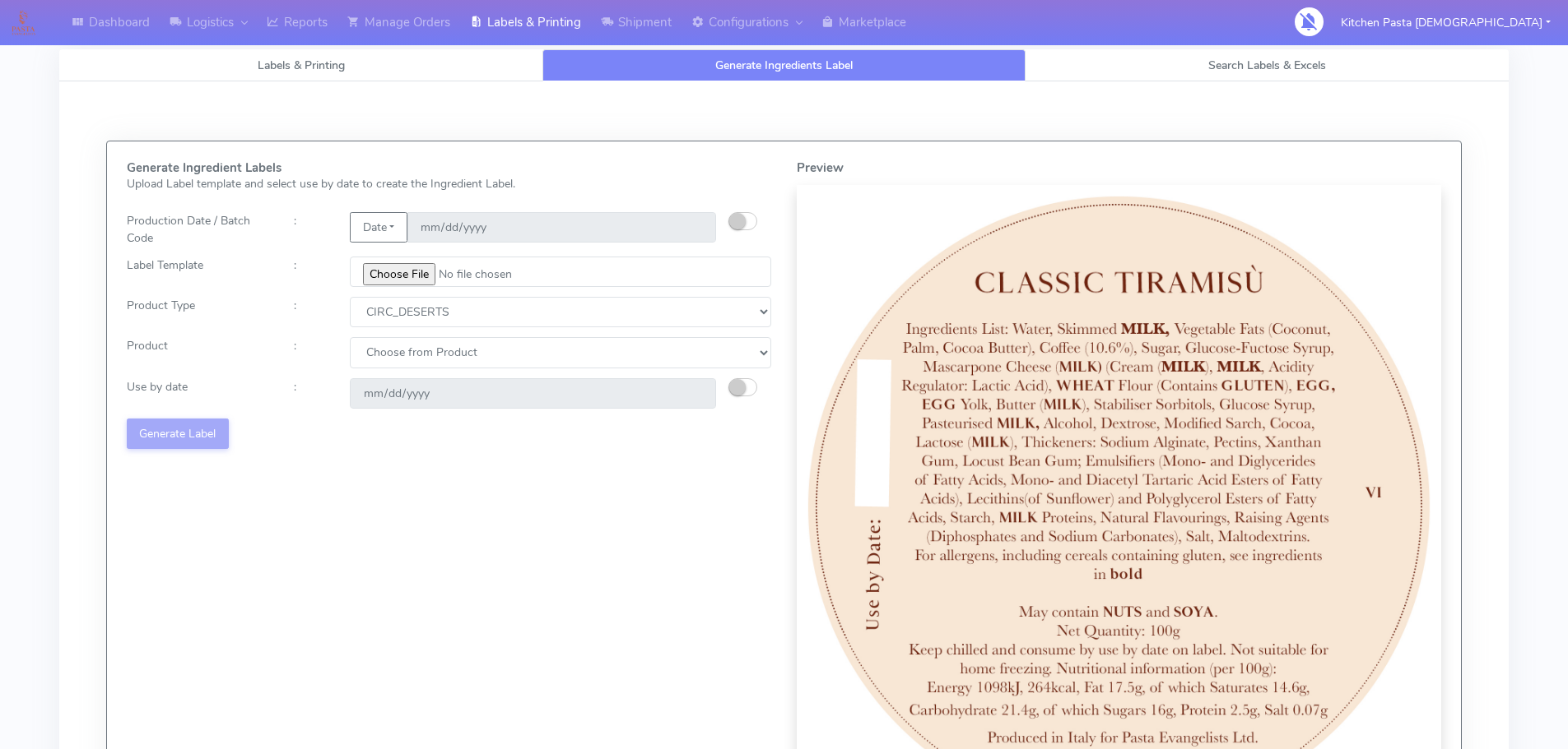
click at [710, 336] on div "Generate Ingredient Labels Upload Label template and select use by date to crea…" at bounding box center [450, 495] width 670 height 668
click at [689, 350] on select "Choose from Product CLASSIC_TIRAMISU CREMA_AMARENA PROFITEROLES" at bounding box center [560, 352] width 421 height 31
select select "0"
click at [350, 338] on select "Choose from Product CLASSIC_TIRAMISU CREMA_AMARENA PROFITEROLES" at bounding box center [560, 352] width 421 height 31
type input "[DATE]"
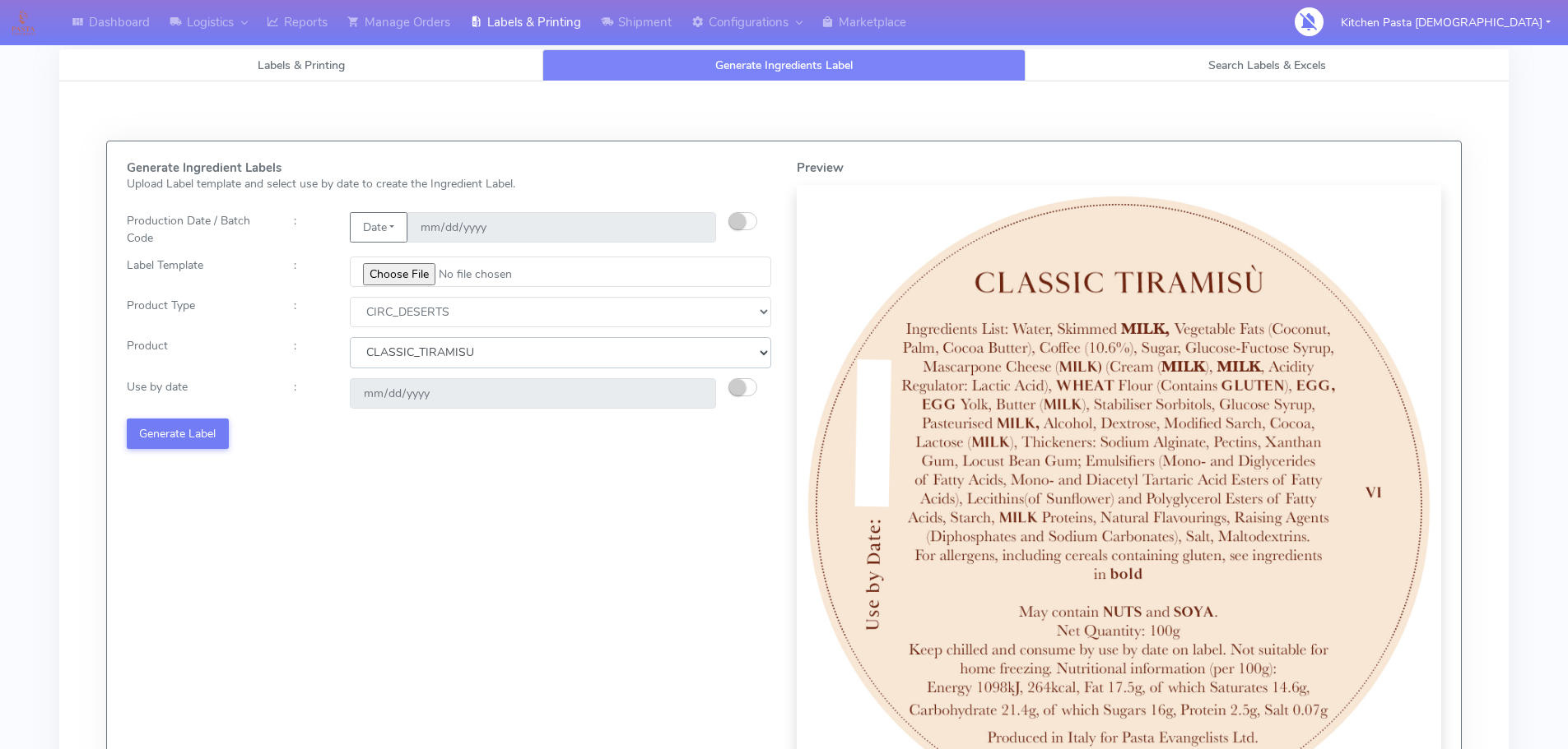
drag, startPoint x: 649, startPoint y: 352, endPoint x: 646, endPoint y: 368, distance: 16.3
click at [650, 352] on select "Choose from Product CLASSIC_TIRAMISU CREMA_AMARENA PROFITEROLES" at bounding box center [560, 352] width 421 height 31
click at [350, 338] on select "Choose from Product CLASSIC_TIRAMISU CREMA_AMARENA PROFITEROLES" at bounding box center [560, 352] width 421 height 31
select select "0"
click at [350, 338] on select "Choose from Product CLASSIC_TIRAMISU CREMA_AMARENA PROFITEROLES" at bounding box center [560, 352] width 421 height 31
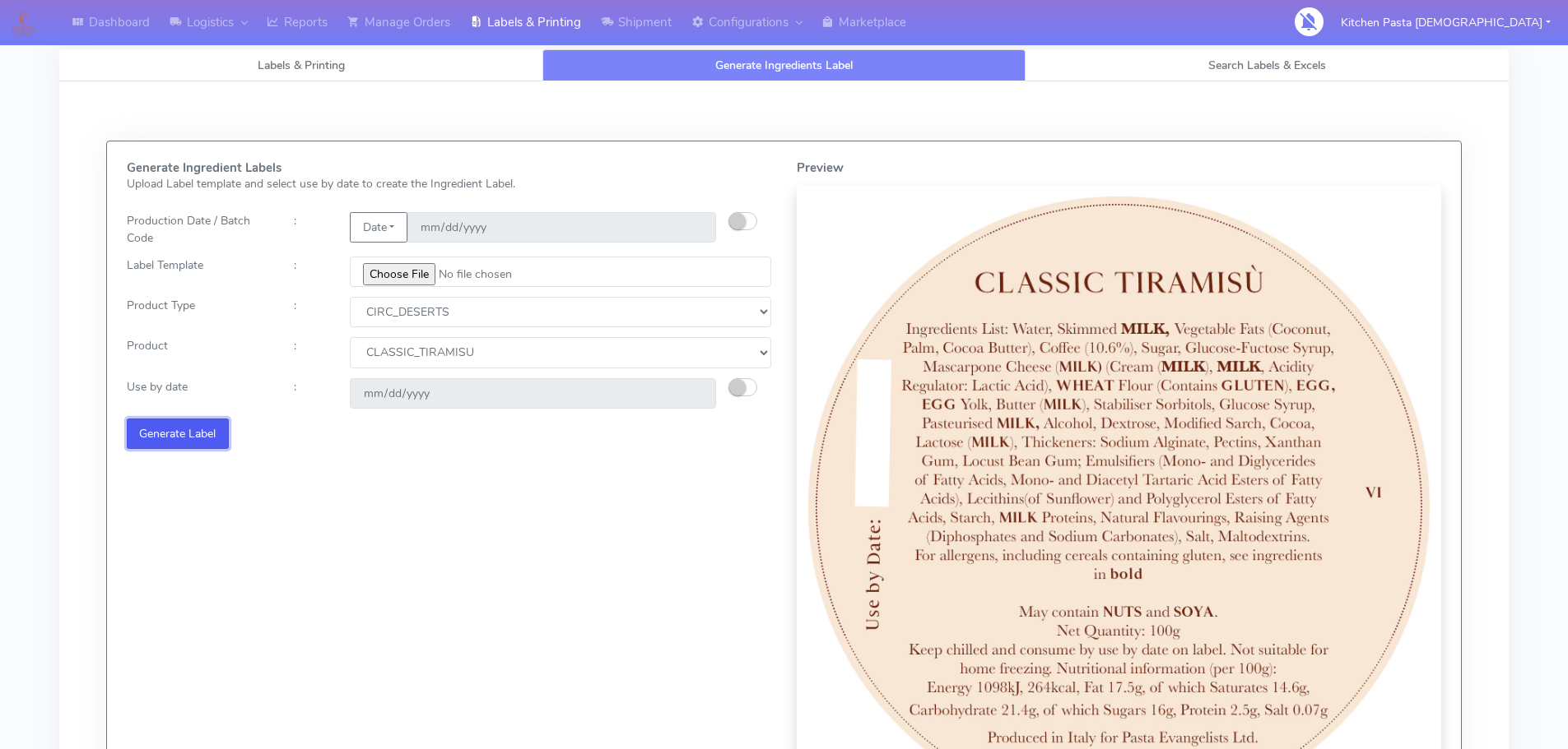
click at [201, 430] on button "Generate Label" at bounding box center [178, 434] width 102 height 31
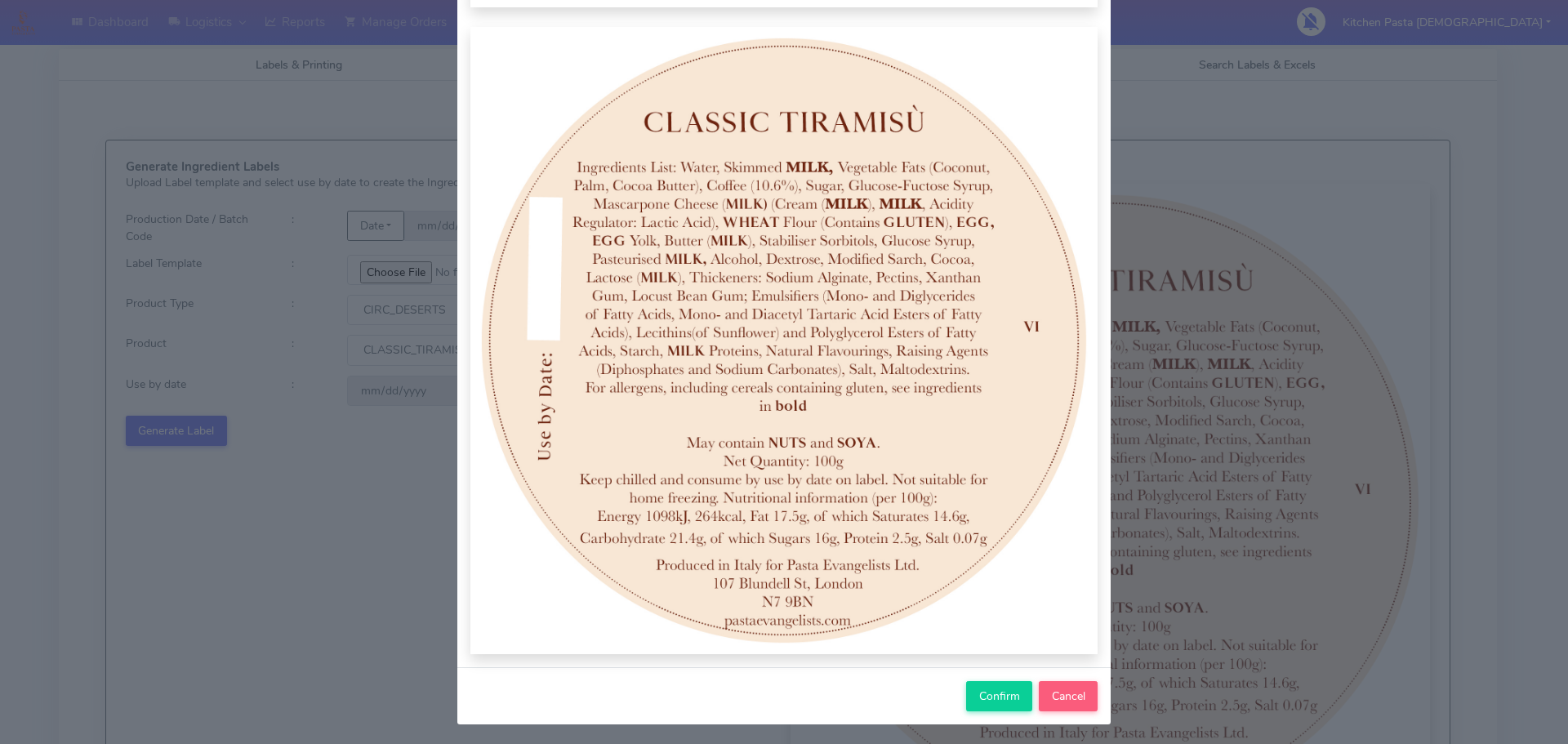
scroll to position [169, 0]
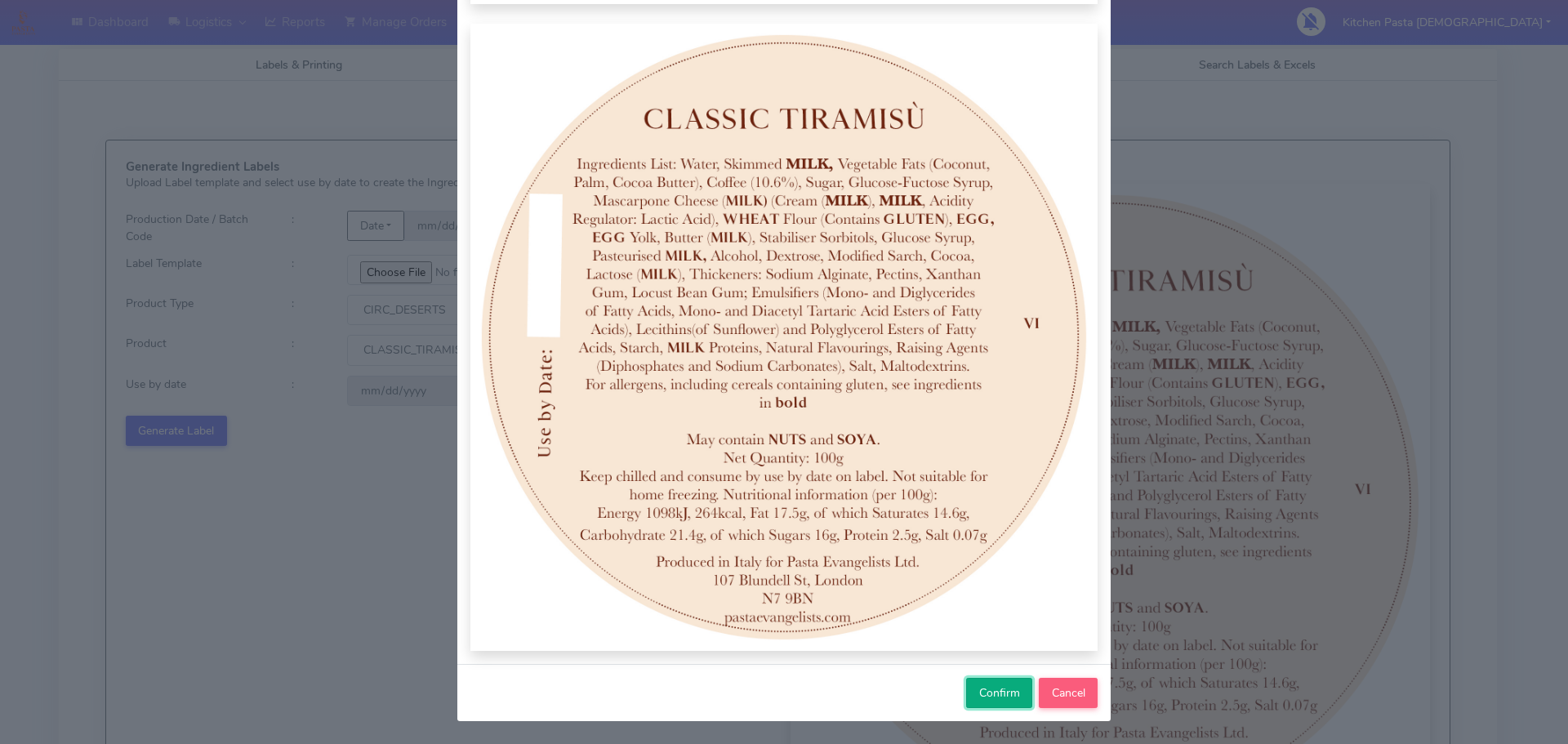
click at [985, 692] on span "Confirm" at bounding box center [1000, 693] width 40 height 16
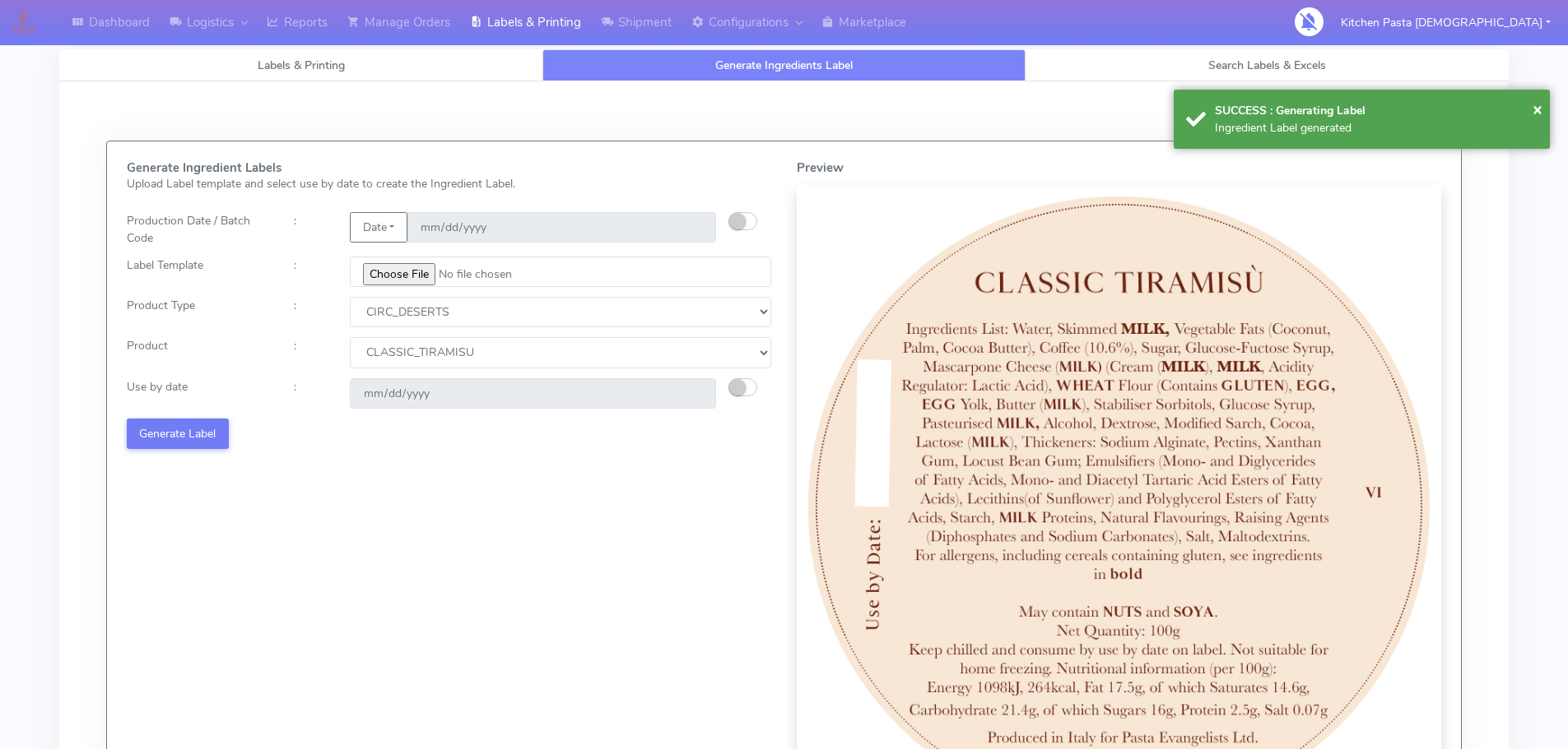
select select
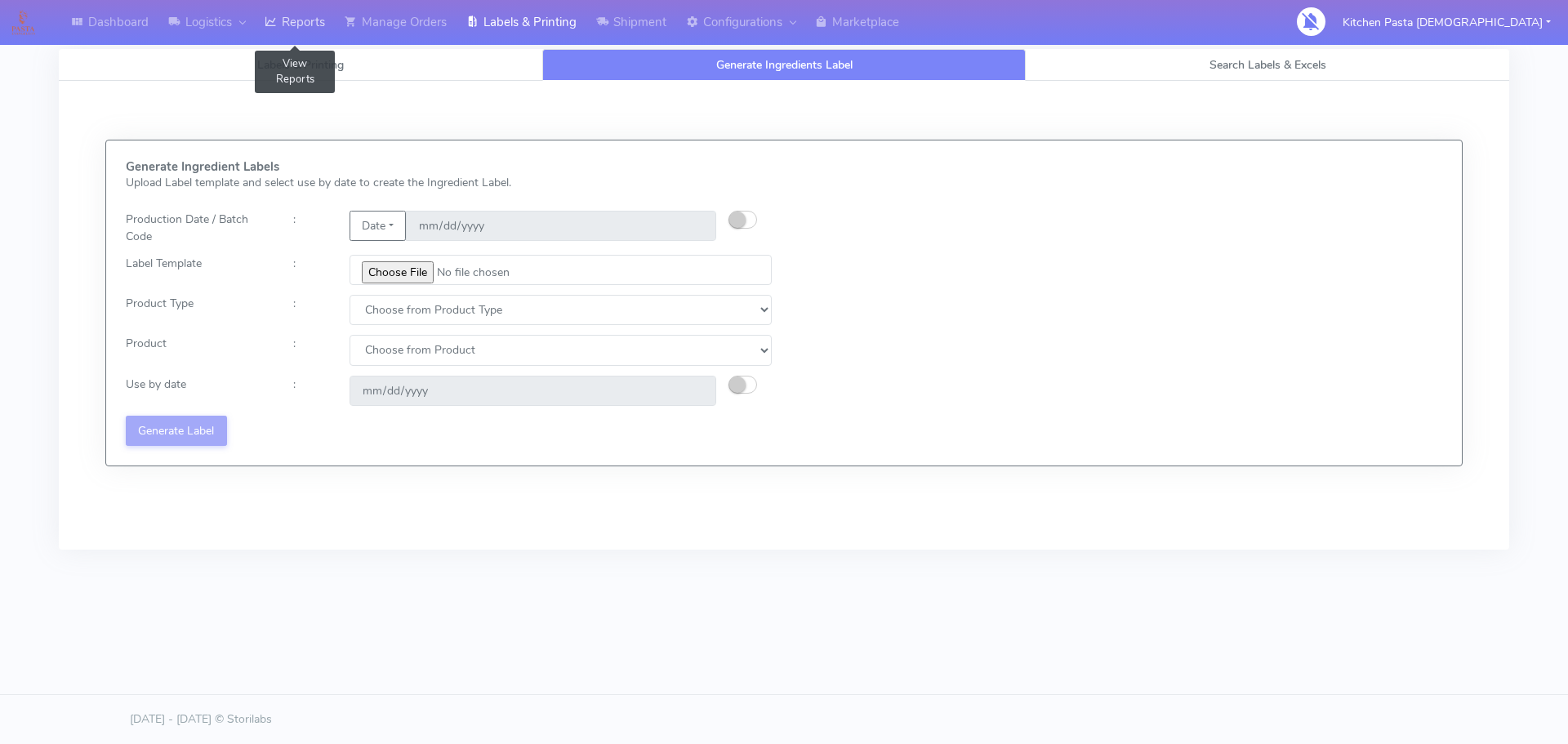
click at [271, 18] on icon at bounding box center [270, 22] width 12 height 17
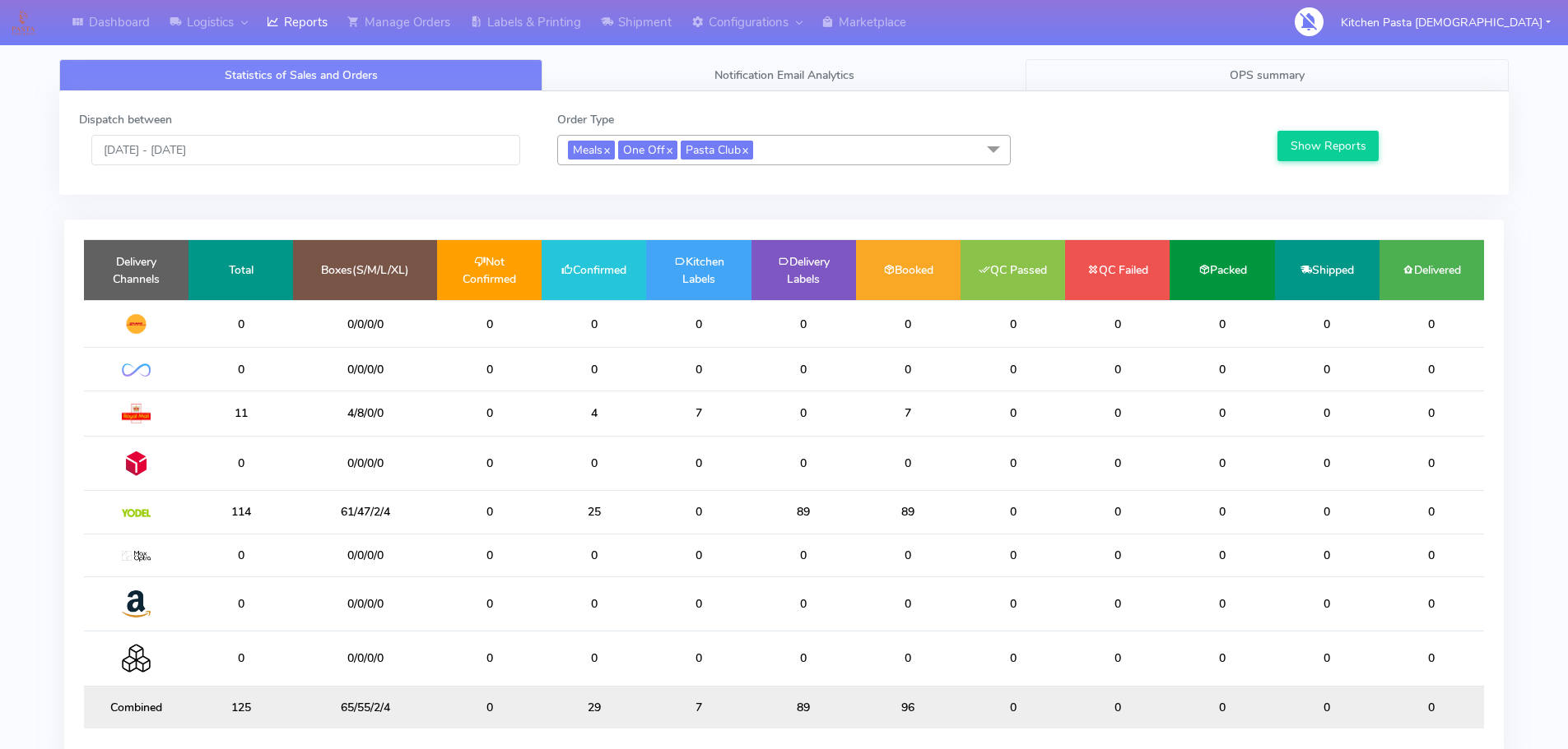
click at [1291, 63] on link "OPS summary" at bounding box center [1266, 75] width 483 height 32
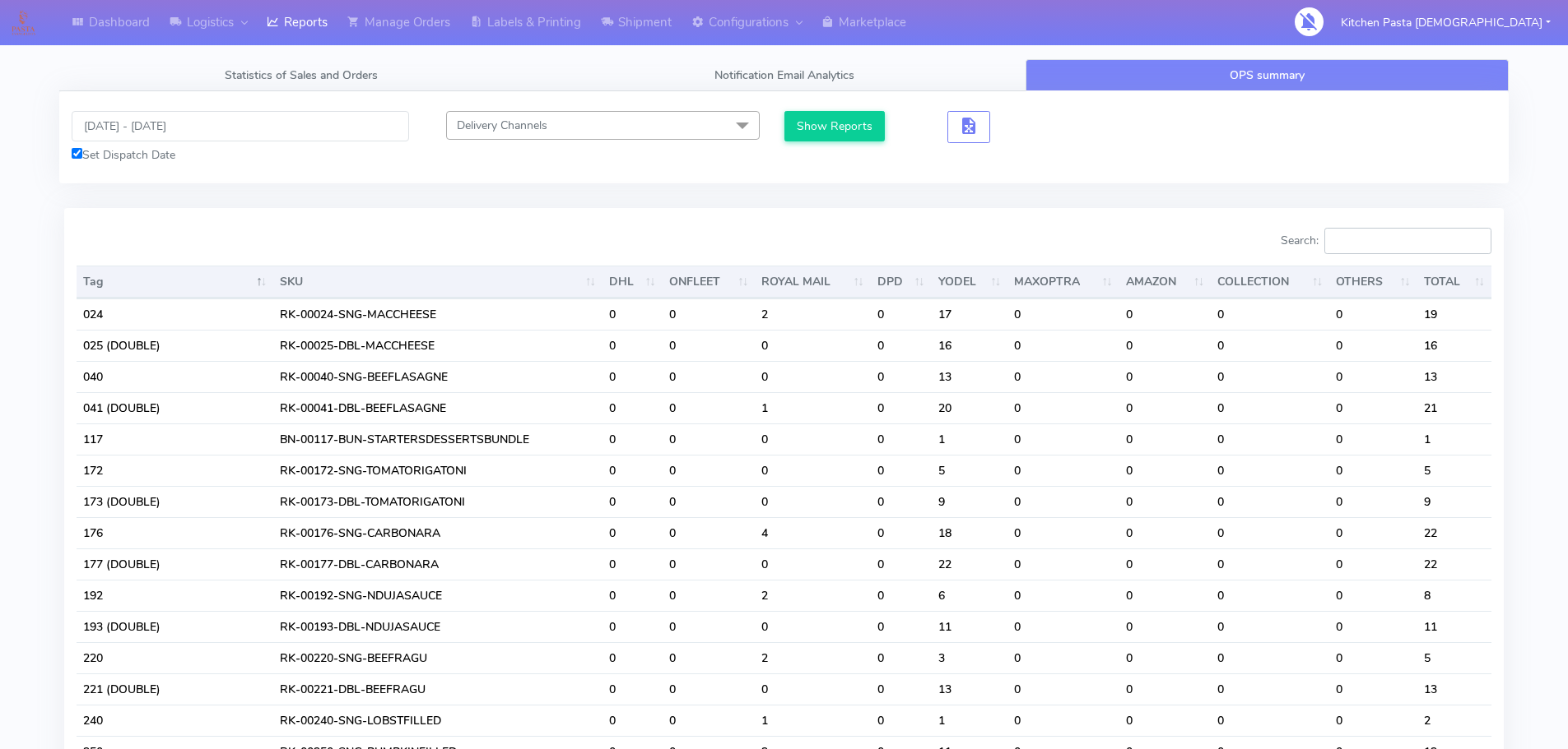
click at [1370, 247] on input "Search:" at bounding box center [1407, 240] width 167 height 26
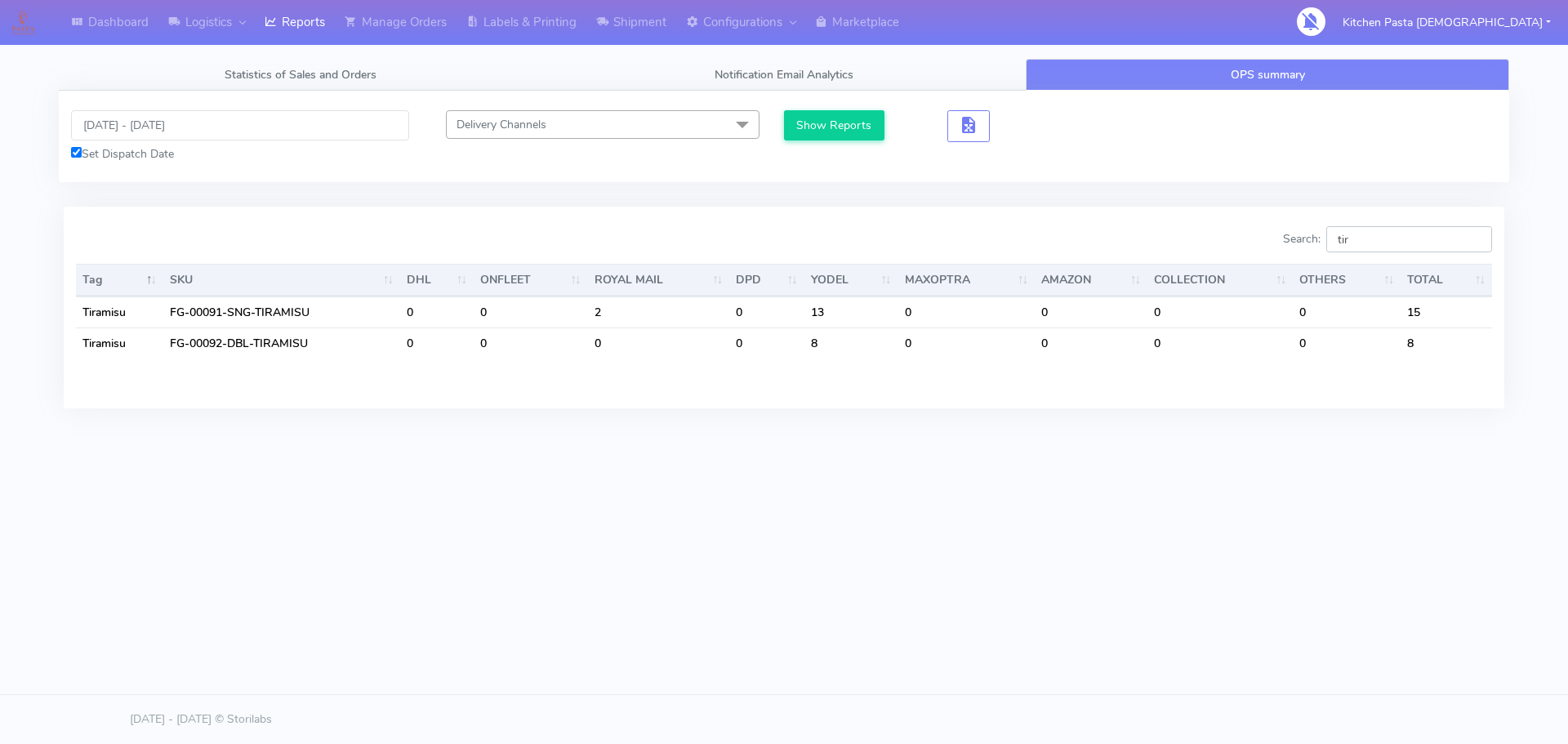
type input "tir"
drag, startPoint x: 1388, startPoint y: 237, endPoint x: 1261, endPoint y: 221, distance: 128.0
click at [1261, 221] on div "Search: tir Tag SKU DHL ONFLEET ROYAL MAIL DPD YODEL MAXOPTRA AMAZON COLLECTION…" at bounding box center [783, 307] width 1440 height 201
type input "pro"
drag, startPoint x: 1378, startPoint y: 247, endPoint x: 1343, endPoint y: 245, distance: 35.1
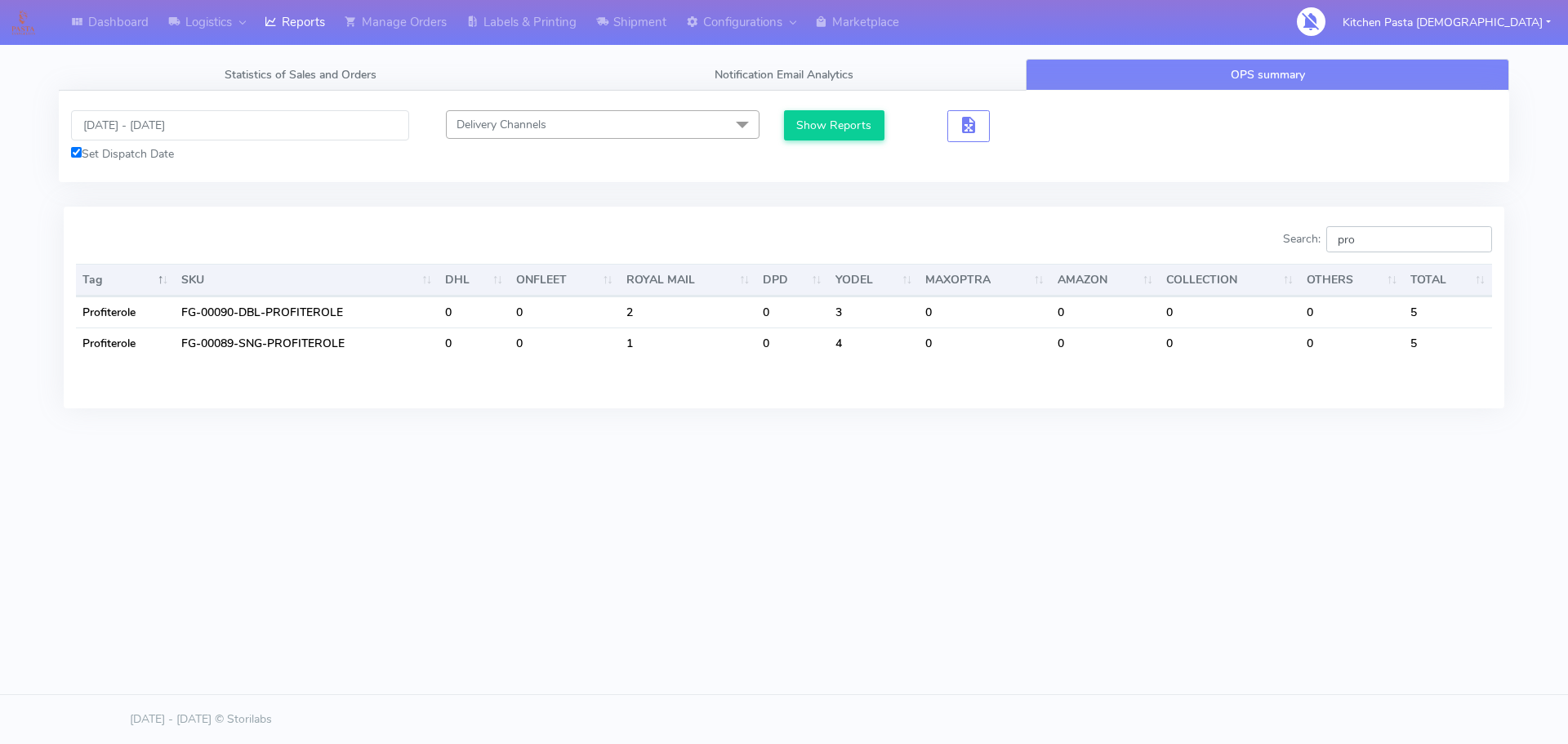
click at [1343, 245] on input "pro" at bounding box center [1409, 239] width 166 height 26
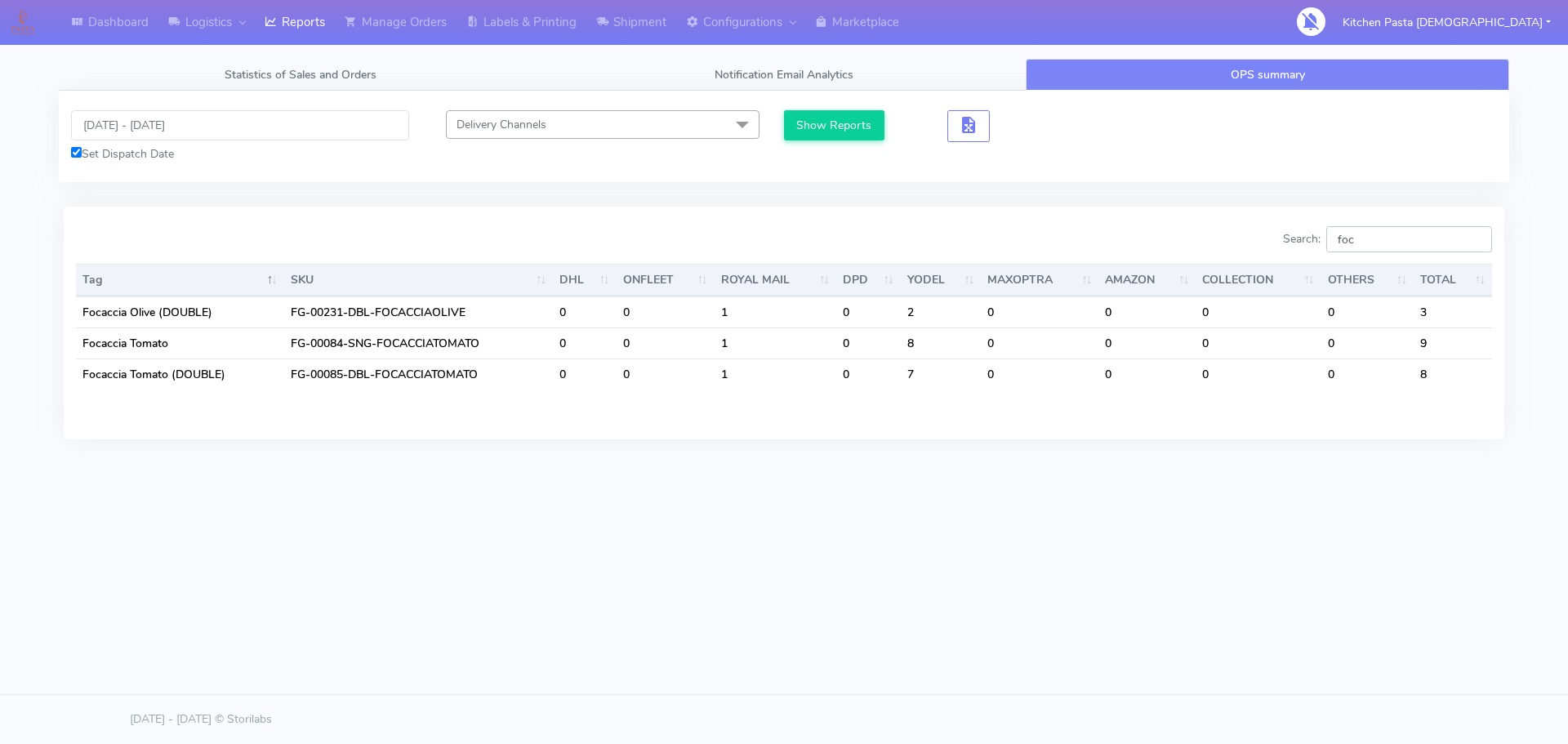
scroll to position [0, 161]
type input "foc"
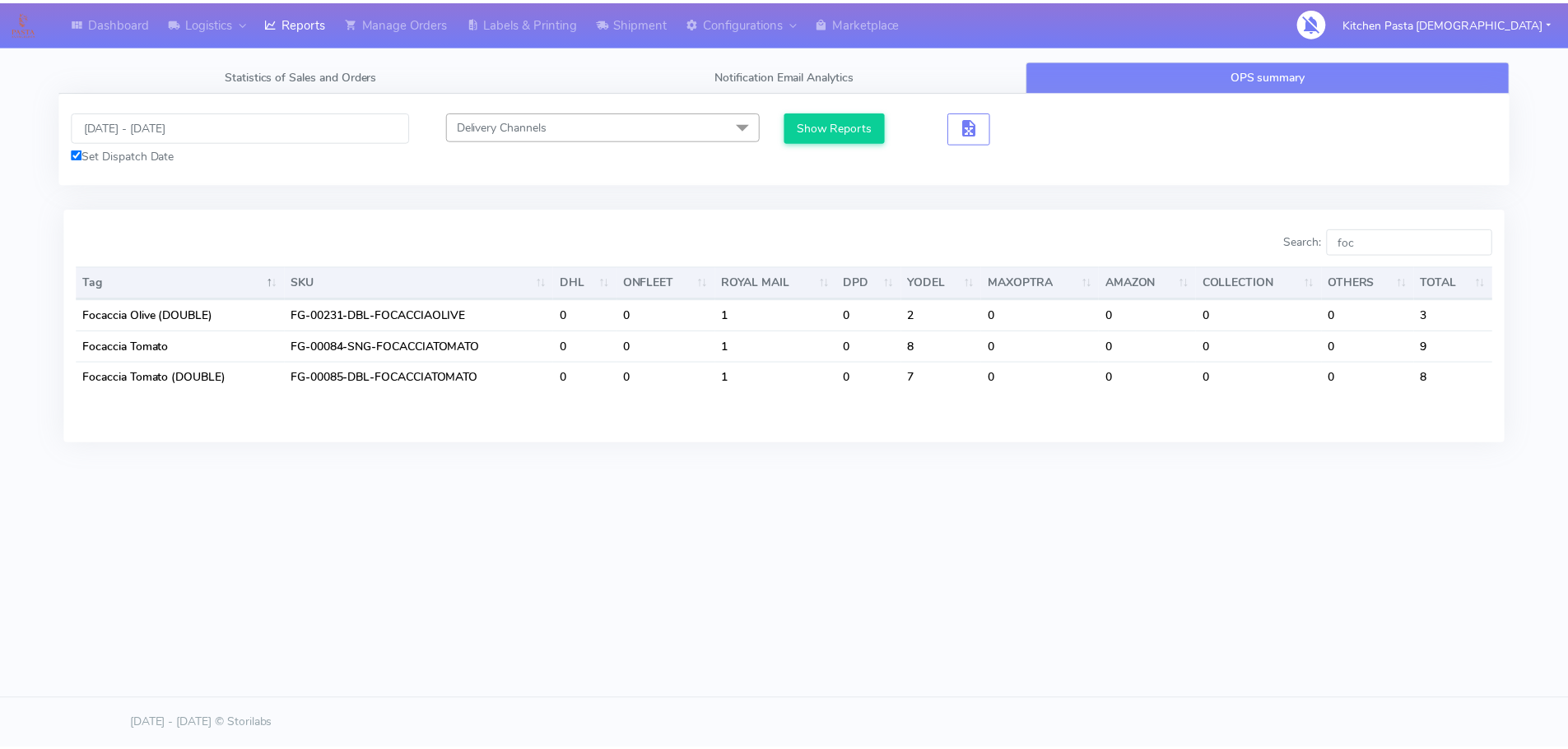
scroll to position [0, 0]
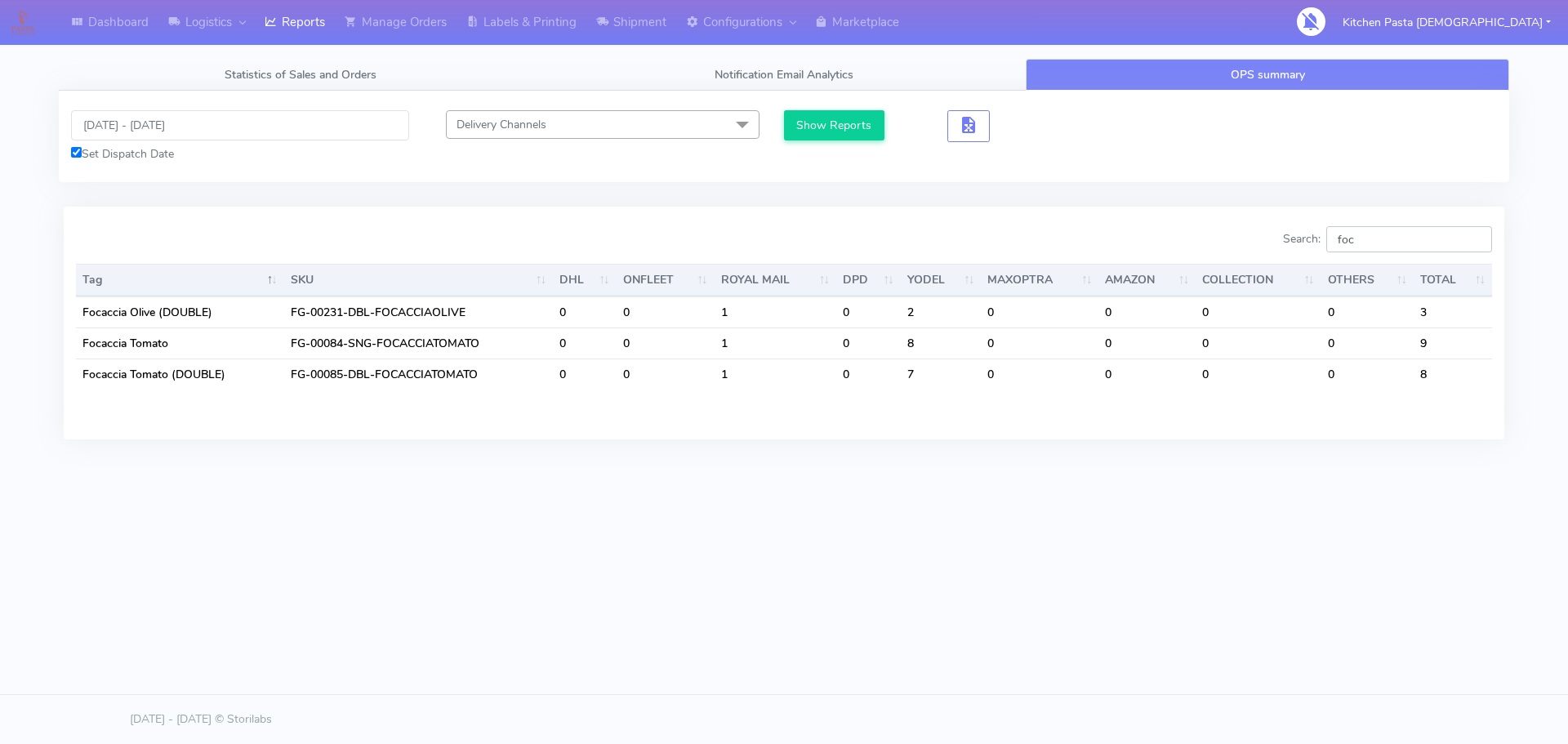
drag, startPoint x: 1384, startPoint y: 243, endPoint x: 1224, endPoint y: 243, distance: 160.0
click at [1224, 243] on div "Search: foc" at bounding box center [1144, 242] width 696 height 33
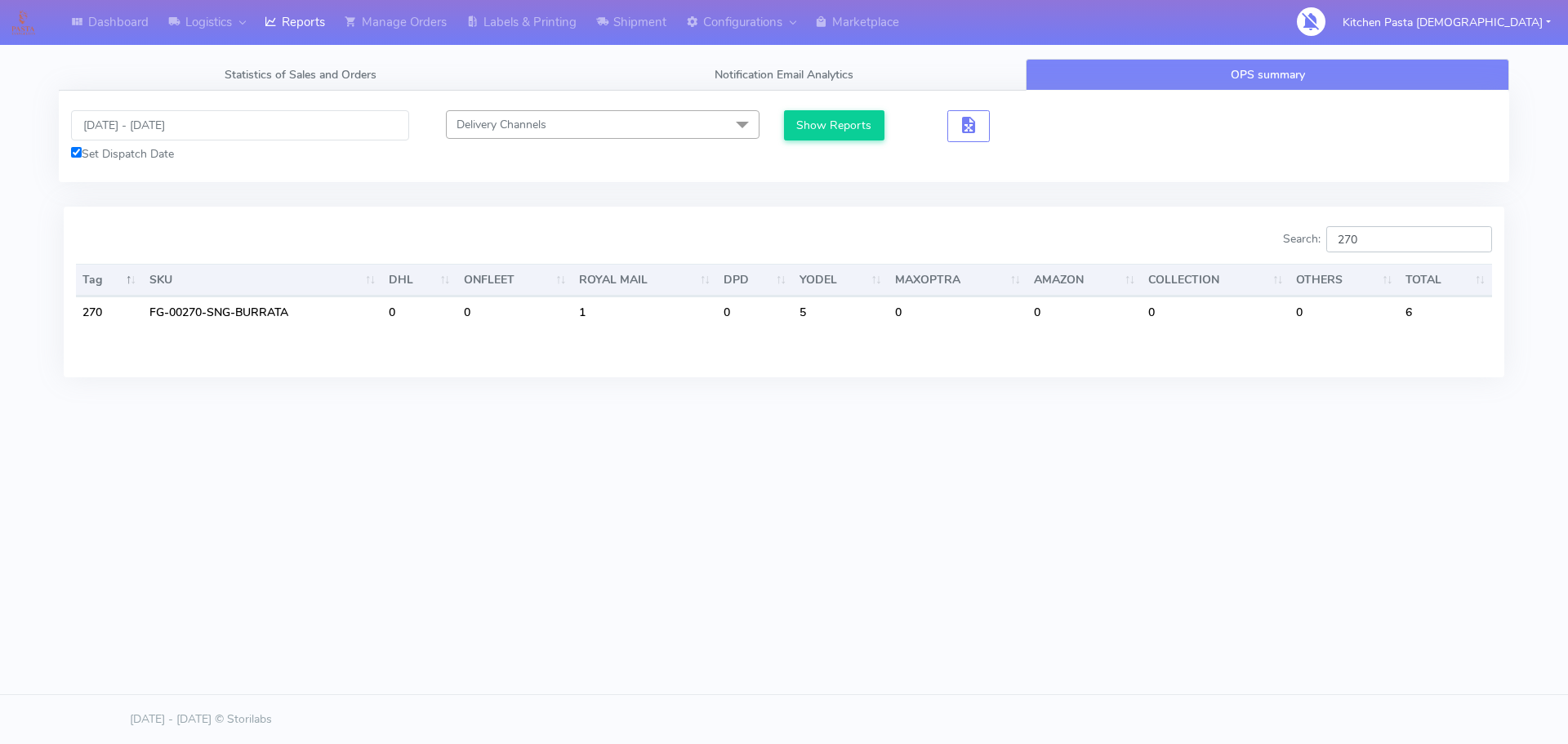
drag, startPoint x: 1378, startPoint y: 250, endPoint x: 1170, endPoint y: 116, distance: 247.4
click at [1278, 244] on div "Search: 270" at bounding box center [1144, 242] width 696 height 33
drag, startPoint x: 1375, startPoint y: 230, endPoint x: 1249, endPoint y: 263, distance: 130.2
click at [1249, 263] on div "Search: cha Tag SKU DHL ONFLEET ROYAL MAIL DPD YODEL MAXOPTRA AMAZON COLLECTION…" at bounding box center [784, 291] width 1417 height 130
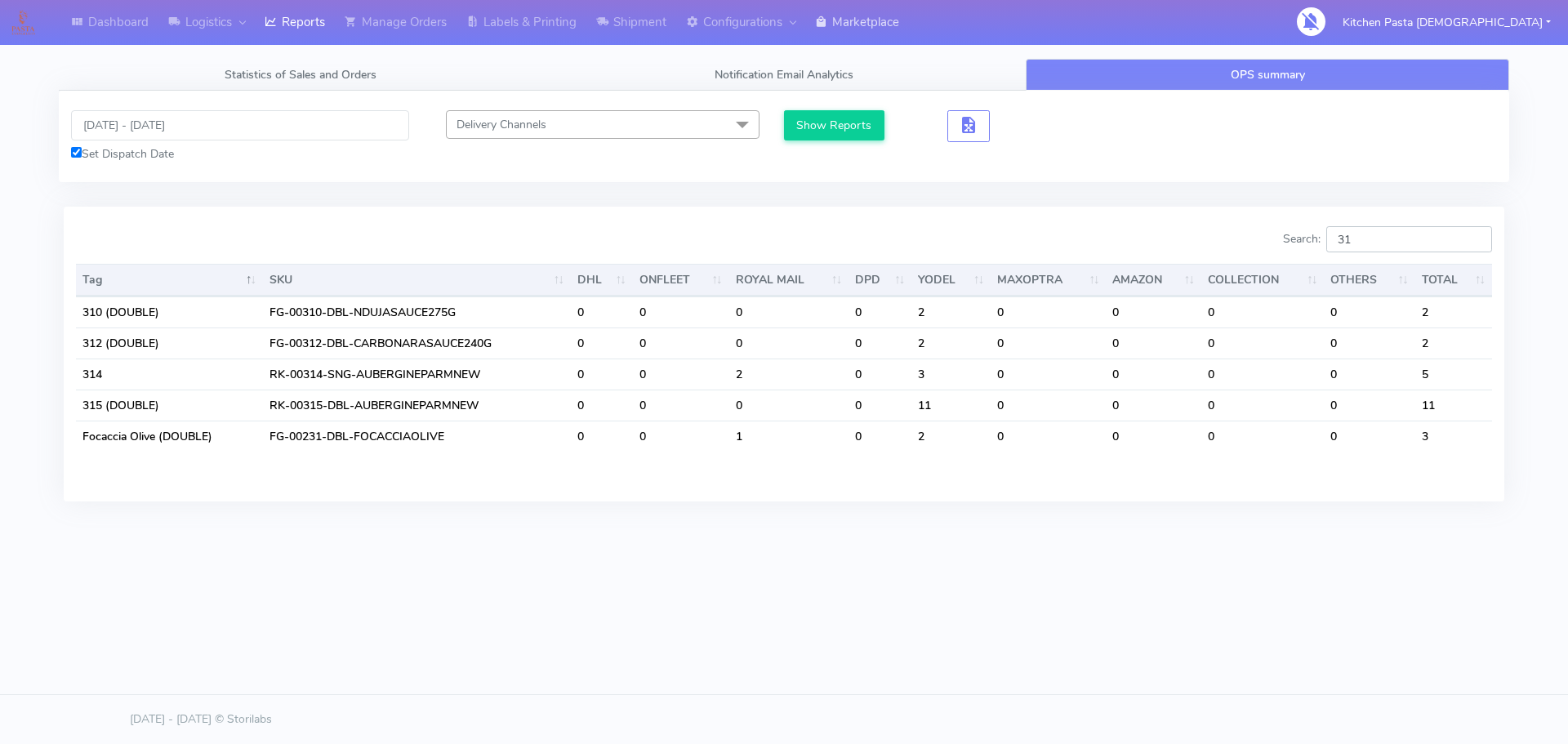
type input "3"
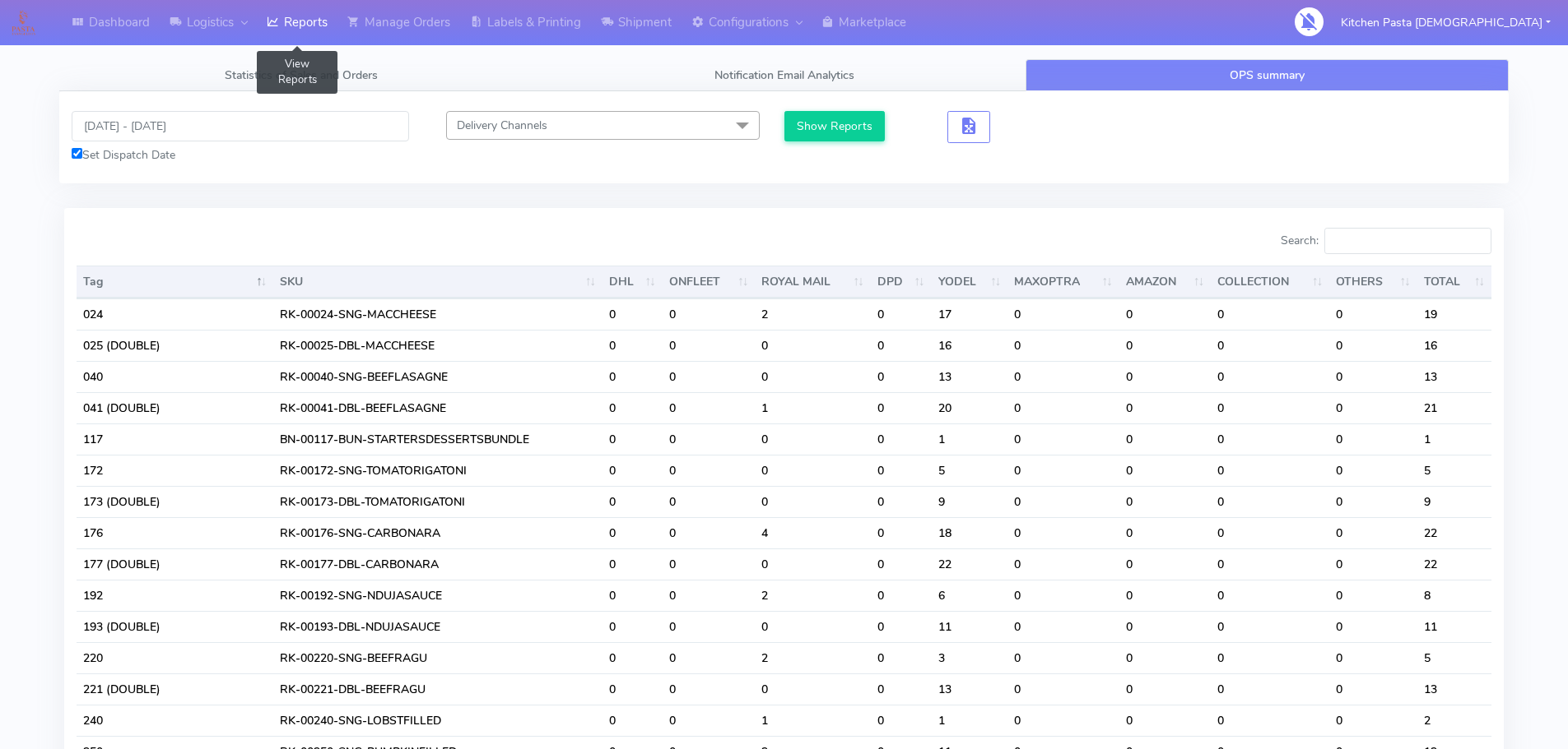
click at [286, 28] on link "Reports" at bounding box center [297, 22] width 80 height 45
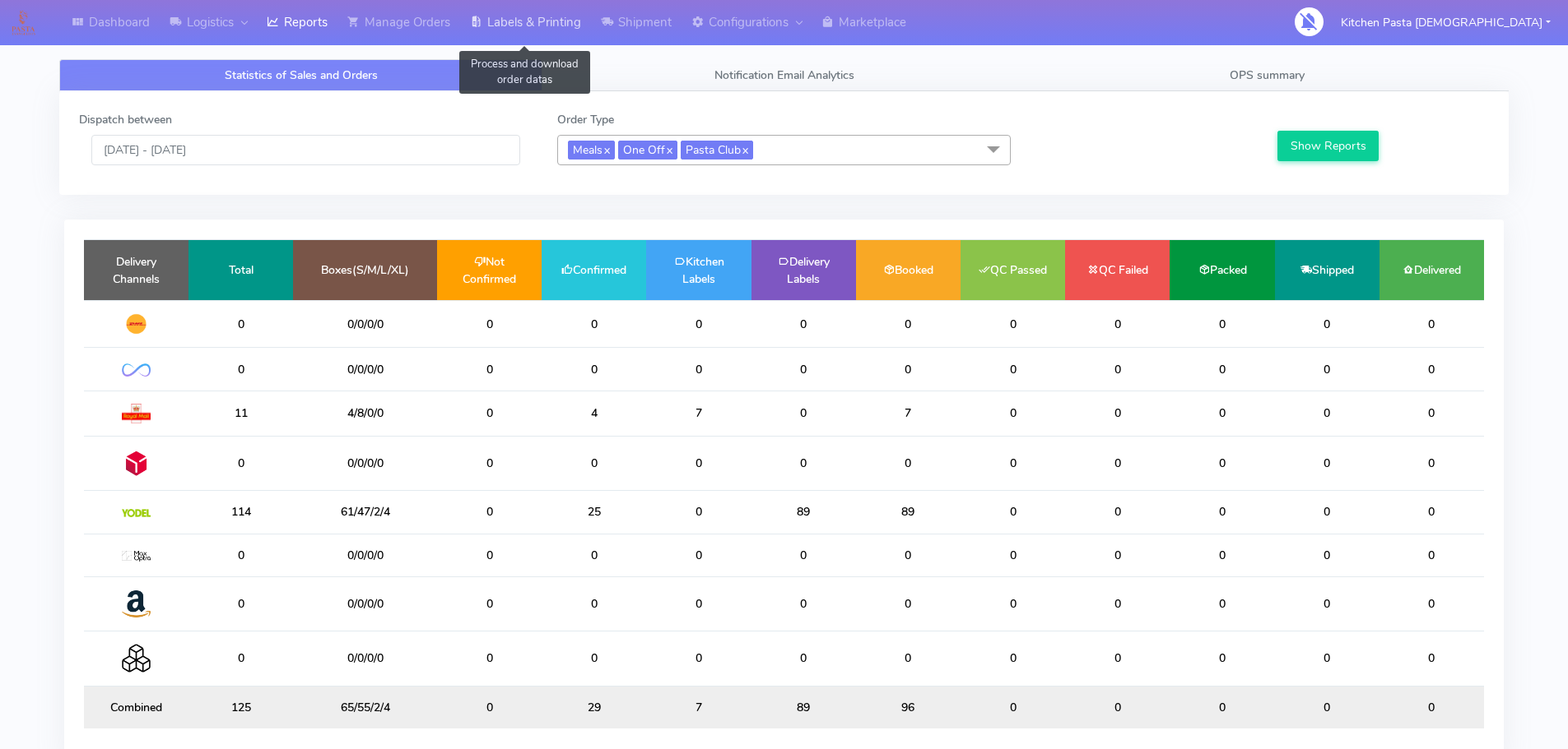
click at [574, 30] on link "Labels & Printing" at bounding box center [525, 22] width 130 height 45
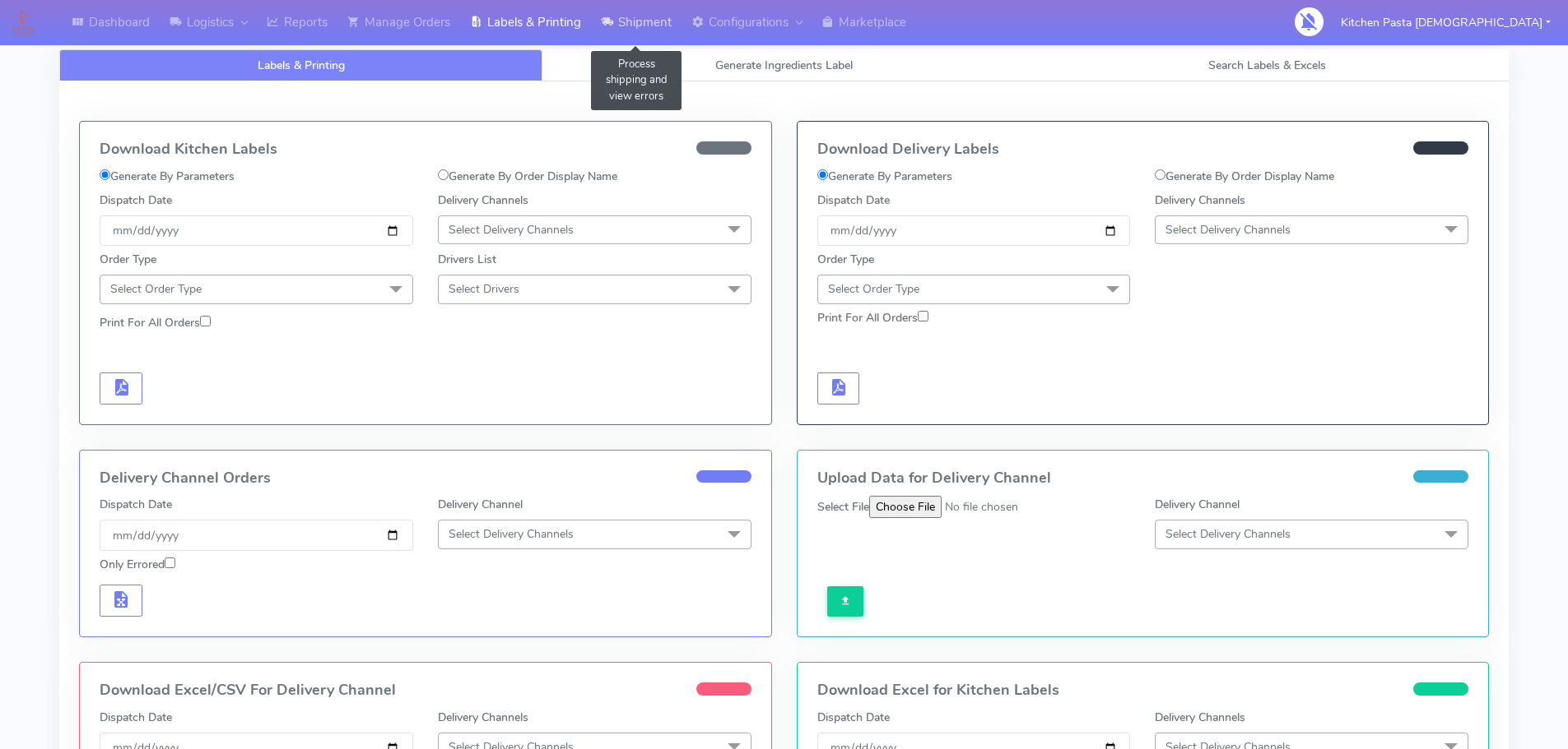
click at [638, 27] on link "Shipment" at bounding box center [636, 22] width 91 height 45
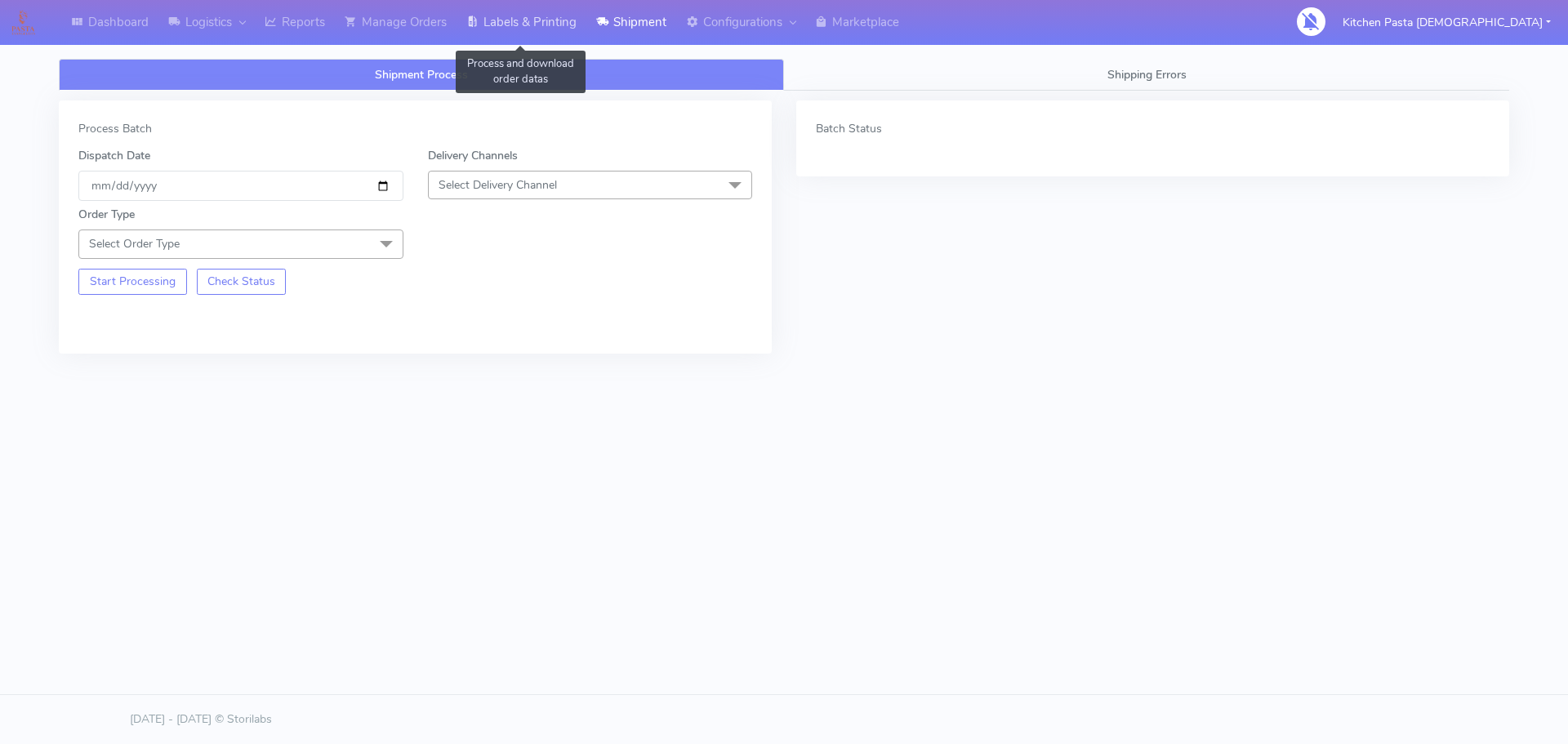
click at [531, 11] on link "Labels & Printing" at bounding box center [521, 22] width 129 height 45
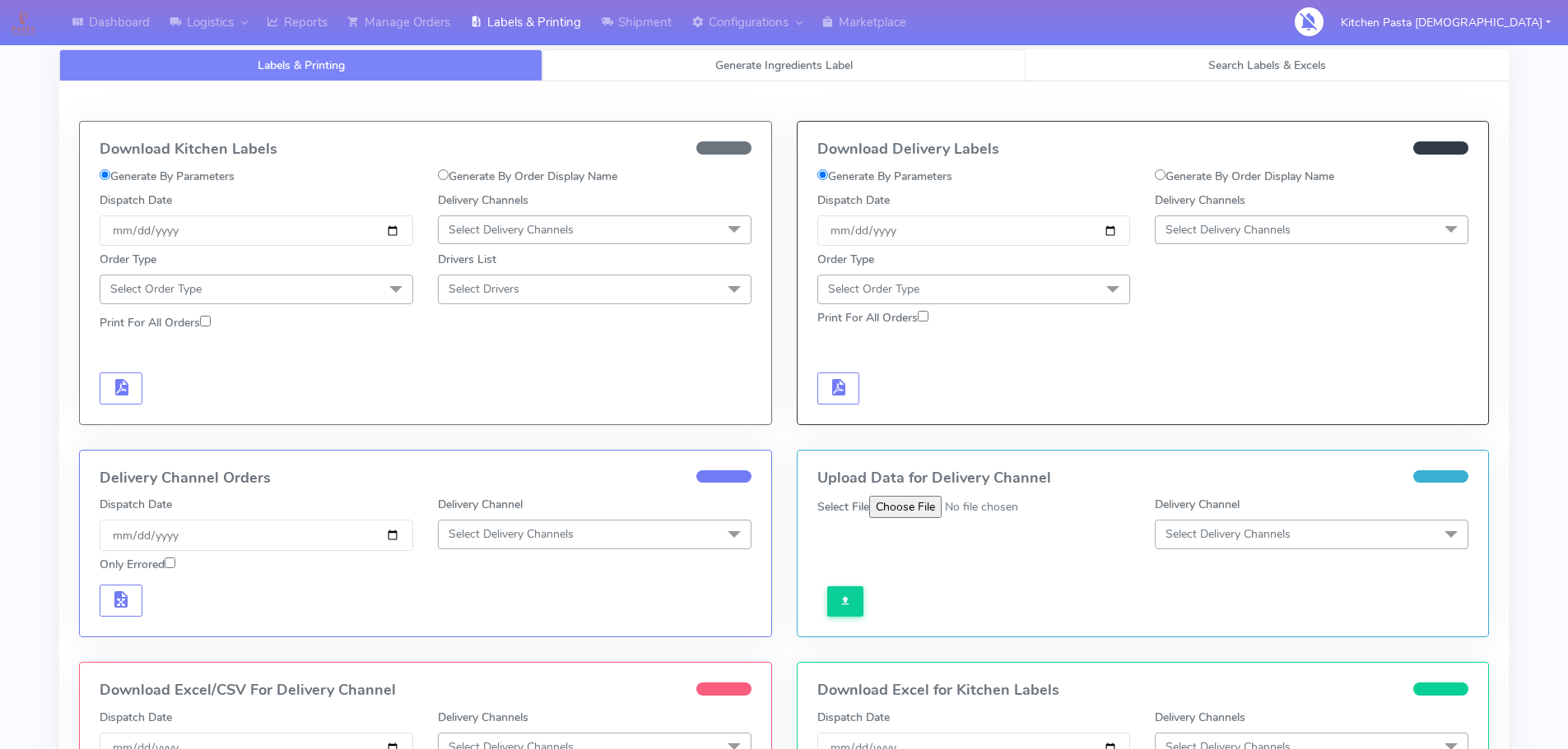
click at [779, 67] on span "Generate Ingredients Label" at bounding box center [784, 65] width 138 height 16
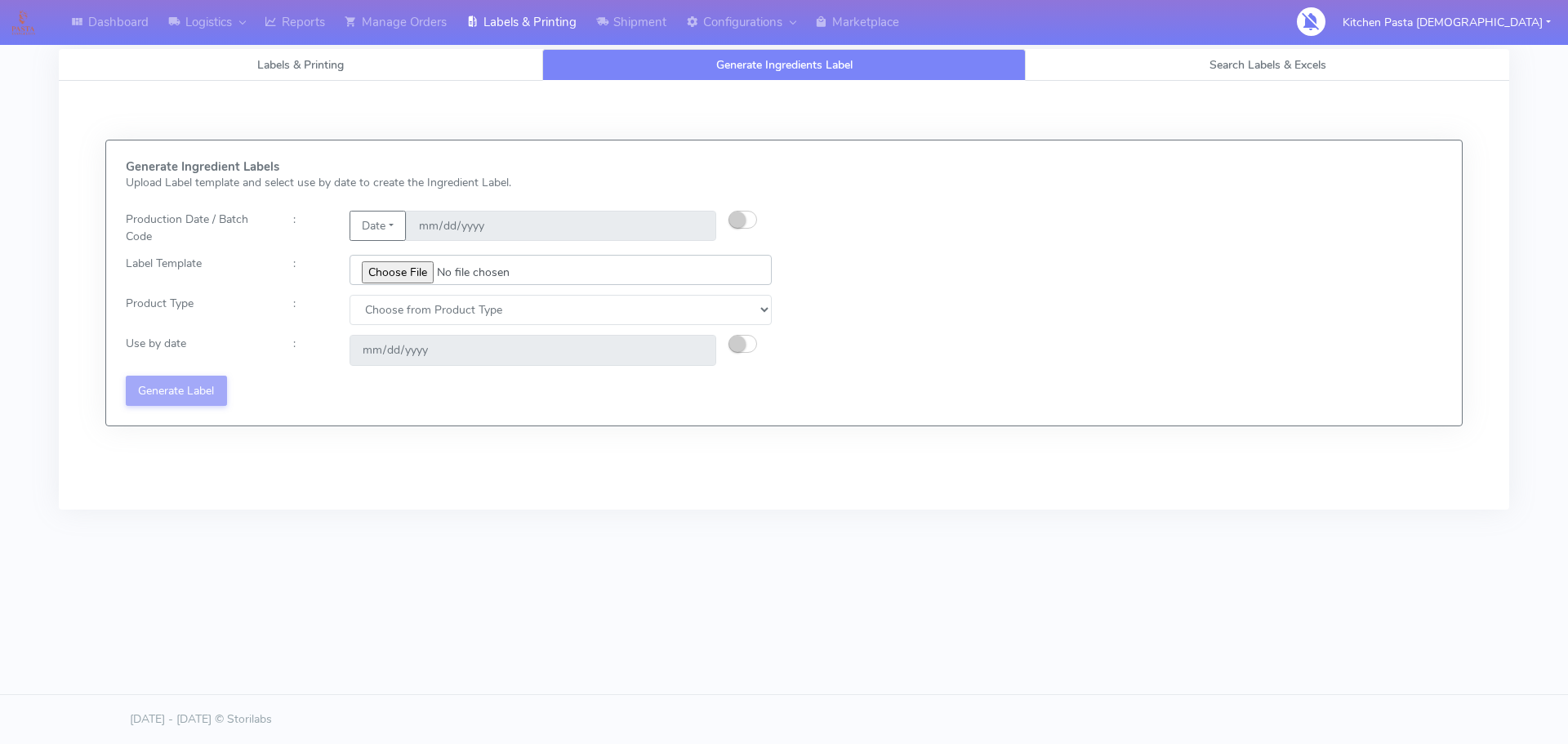
click at [416, 284] on input "file" at bounding box center [561, 270] width 422 height 30
type input "C:\fakepath\Profiteroles V1.jpg"
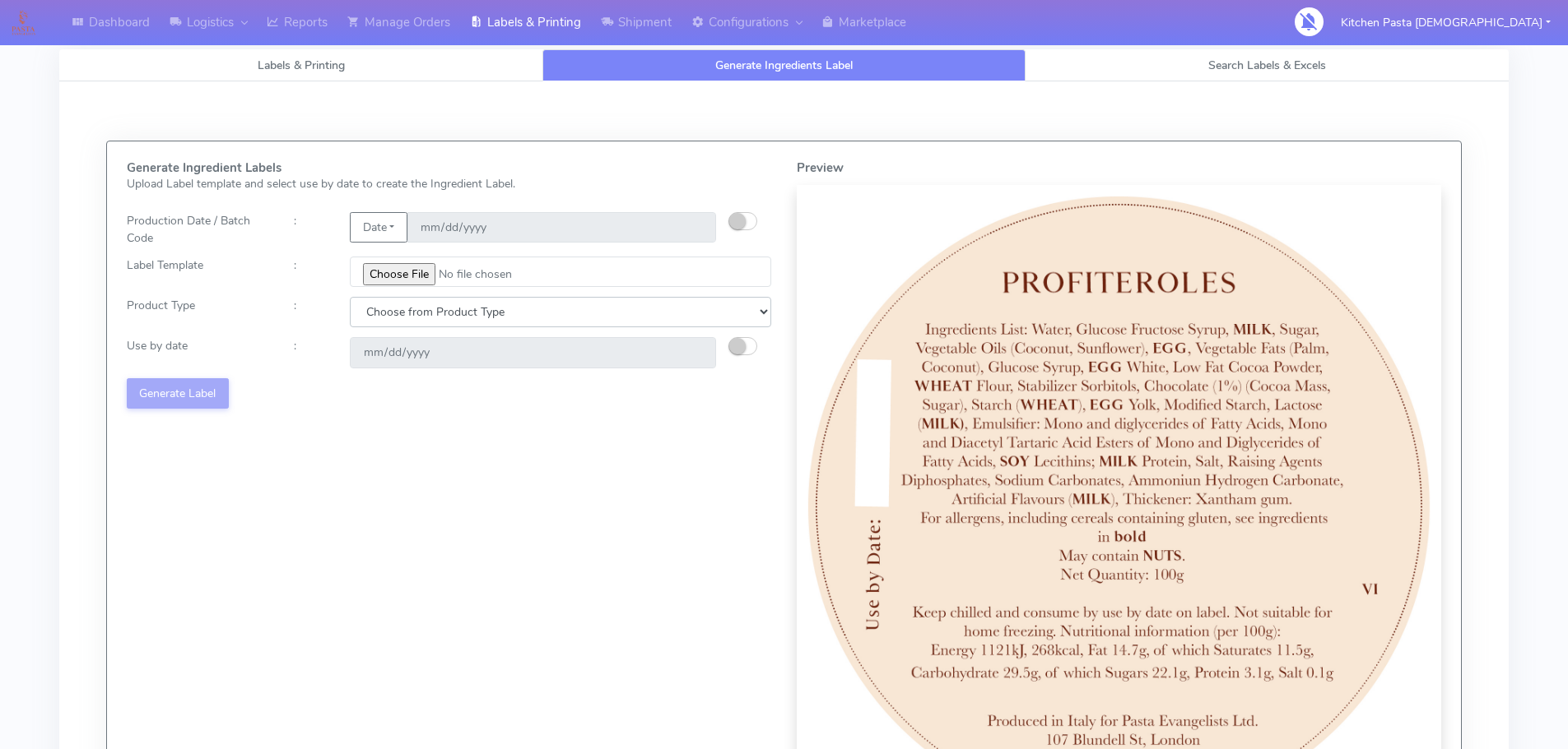
click at [537, 306] on select "Choose from Product Type ECOM ERETAIL CIRCULAR CIRC_DESERTS LASAGNE" at bounding box center [560, 312] width 421 height 31
select select "3"
click at [350, 297] on select "Choose from Product Type ECOM ERETAIL CIRCULAR CIRC_DESERTS LASAGNE" at bounding box center [560, 312] width 421 height 31
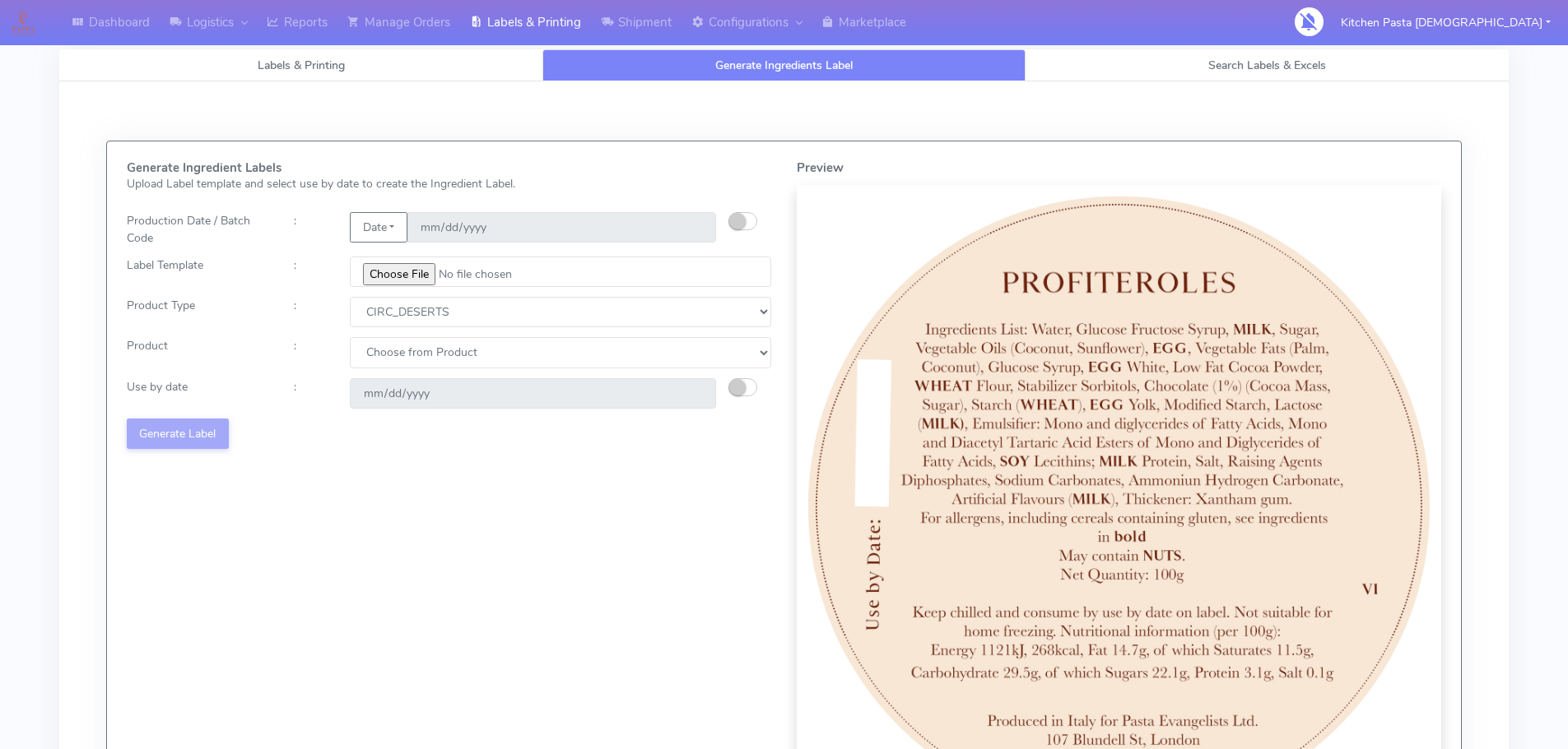
click at [508, 335] on div "Generate Ingredient Labels Upload Label template and select use by date to crea…" at bounding box center [450, 495] width 670 height 668
click at [506, 347] on select "Choose from Product CLASSIC_TIRAMISU CREMA_AMARENA PROFITEROLES" at bounding box center [560, 352] width 421 height 31
select select "2"
click at [350, 338] on select "Choose from Product CLASSIC_TIRAMISU CREMA_AMARENA PROFITEROLES" at bounding box center [560, 352] width 421 height 31
type input "[DATE]"
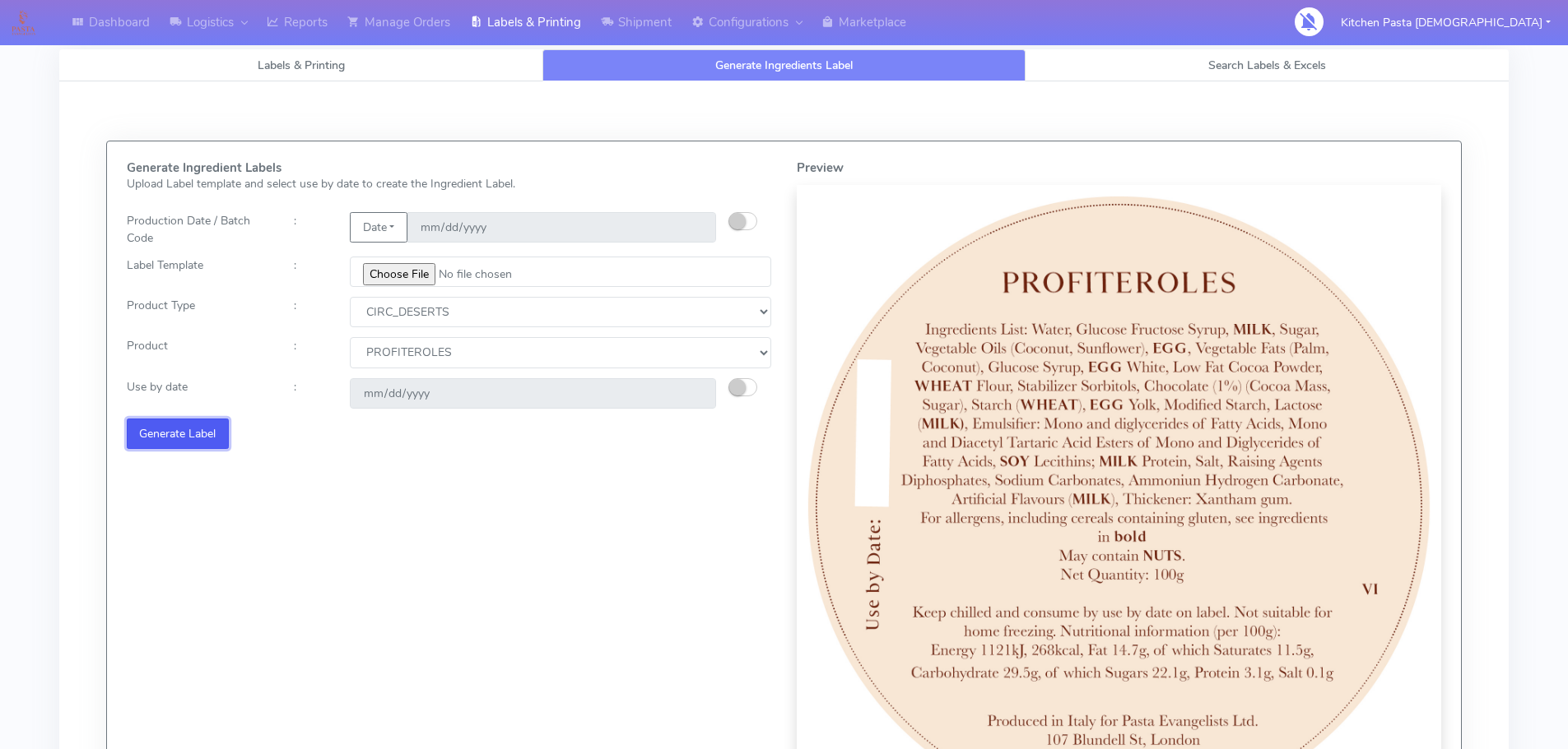
click at [171, 436] on button "Generate Label" at bounding box center [178, 434] width 102 height 31
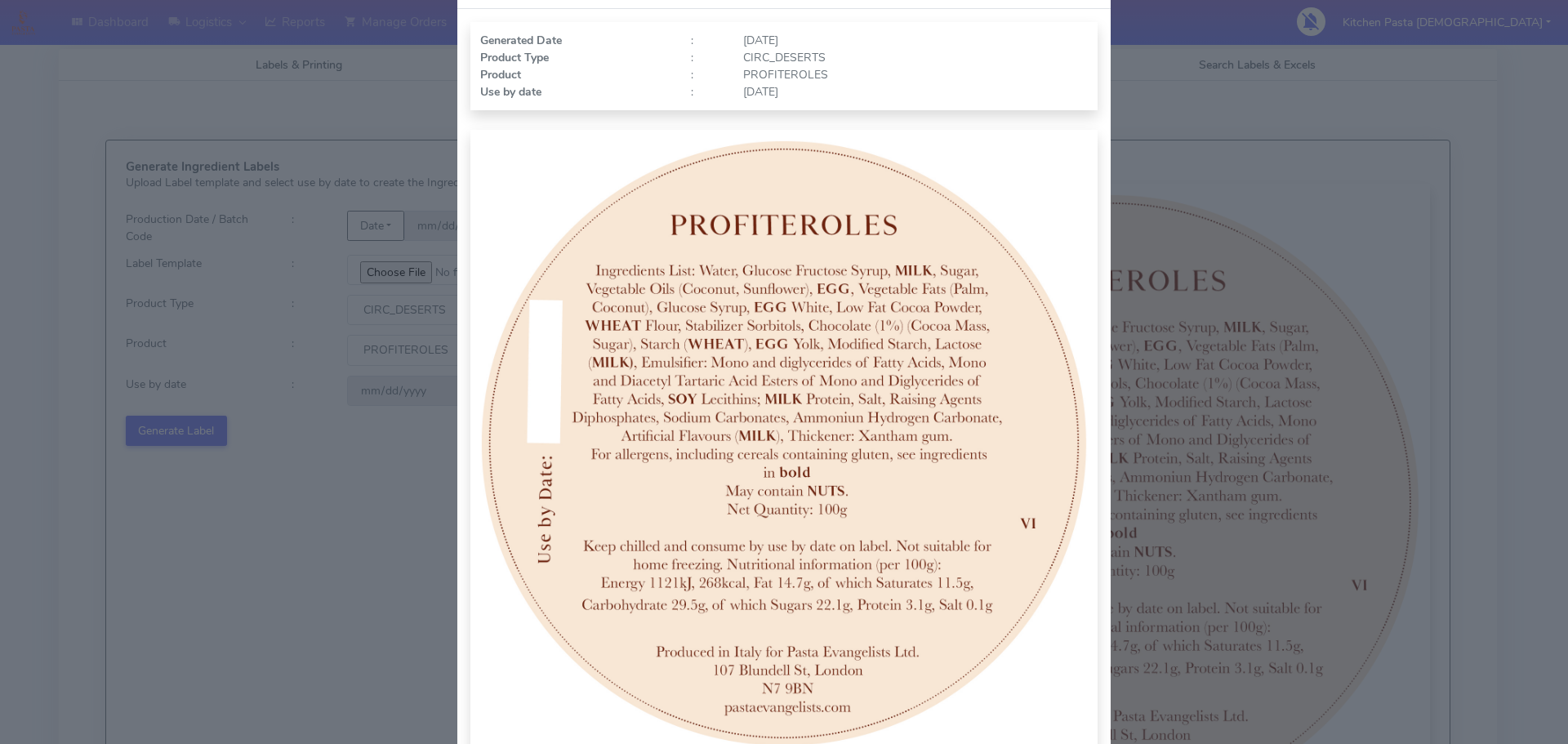
scroll to position [169, 0]
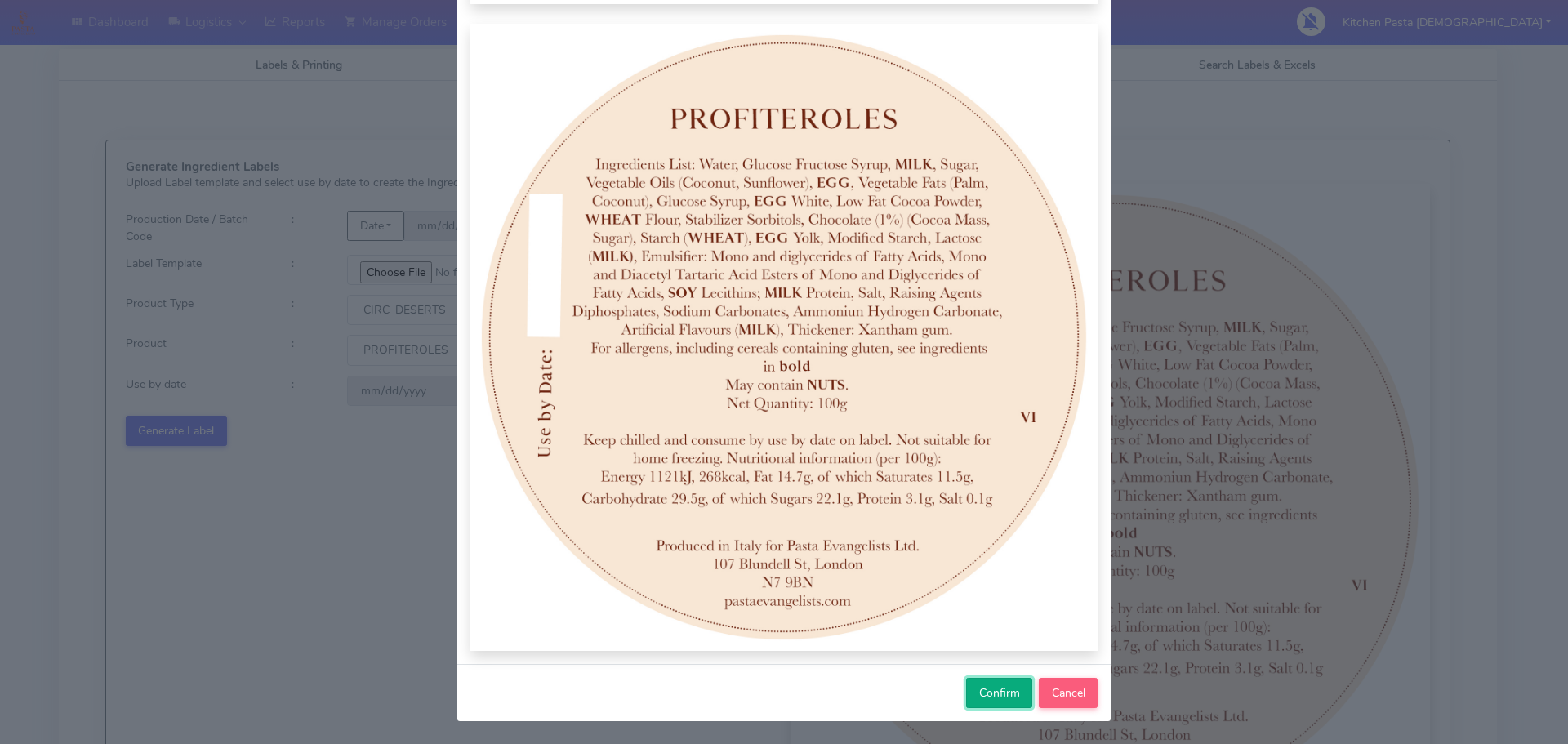
click at [966, 694] on button "Confirm" at bounding box center [999, 693] width 66 height 30
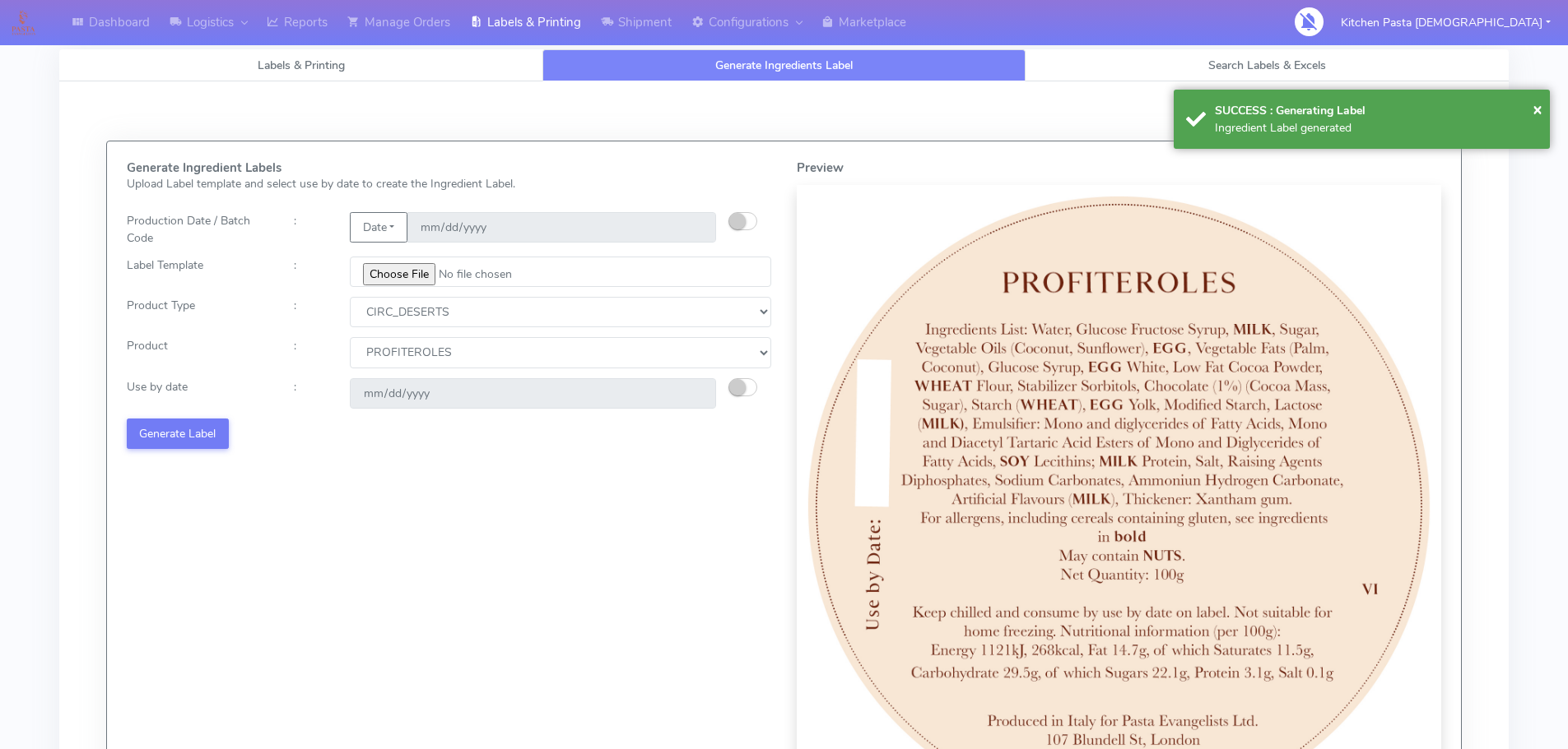
select select
